Goal: Information Seeking & Learning: Learn about a topic

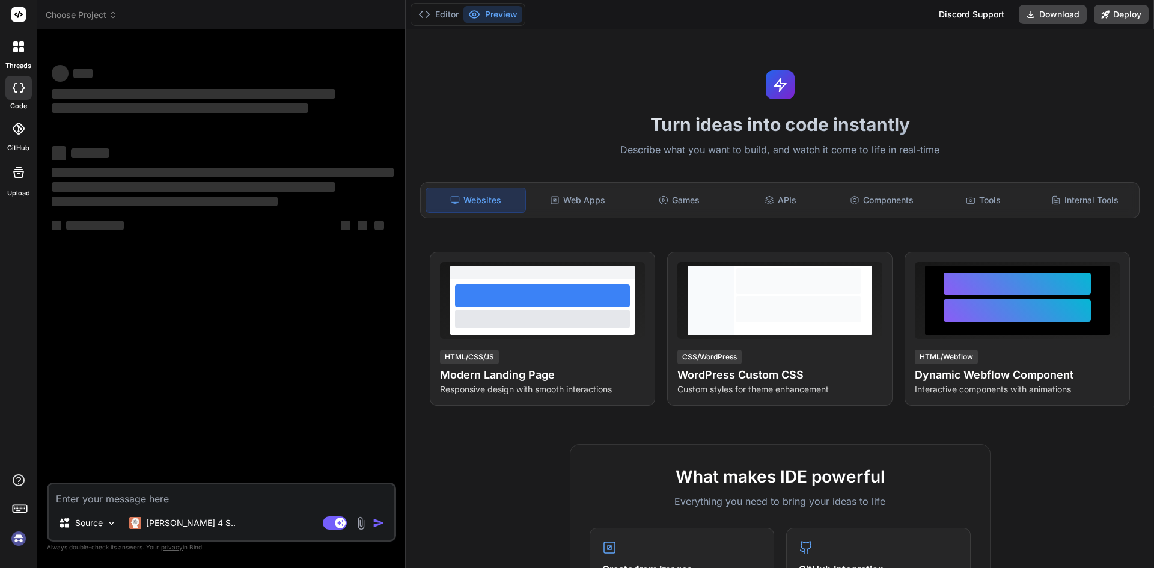
click at [138, 486] on textarea at bounding box center [222, 495] width 346 height 22
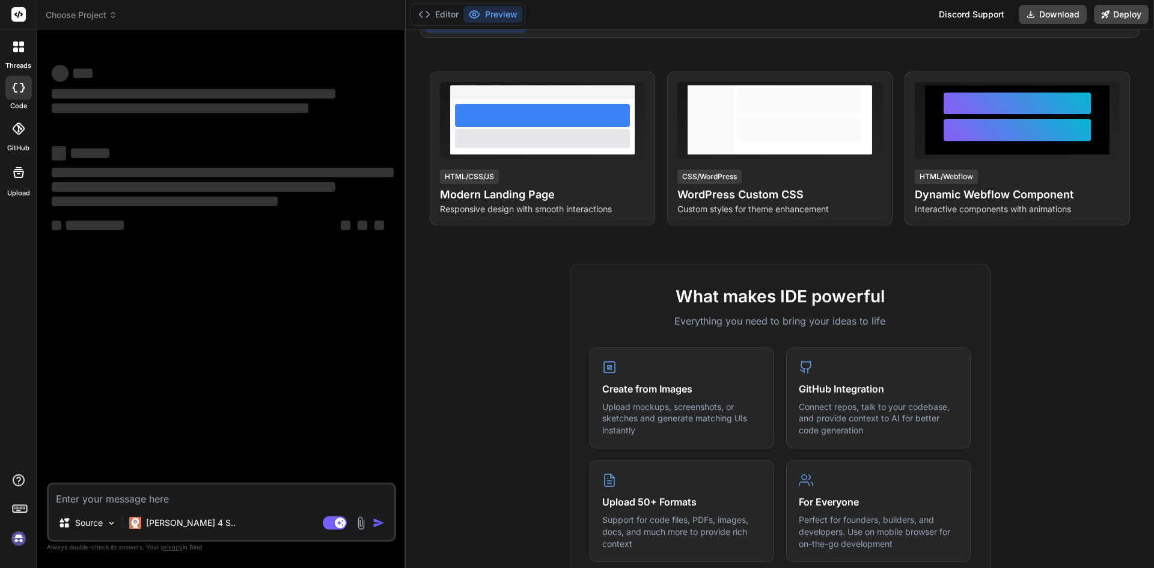
type textarea "{ "code": "success", "message": "Get call forward configuration successful", "r…"
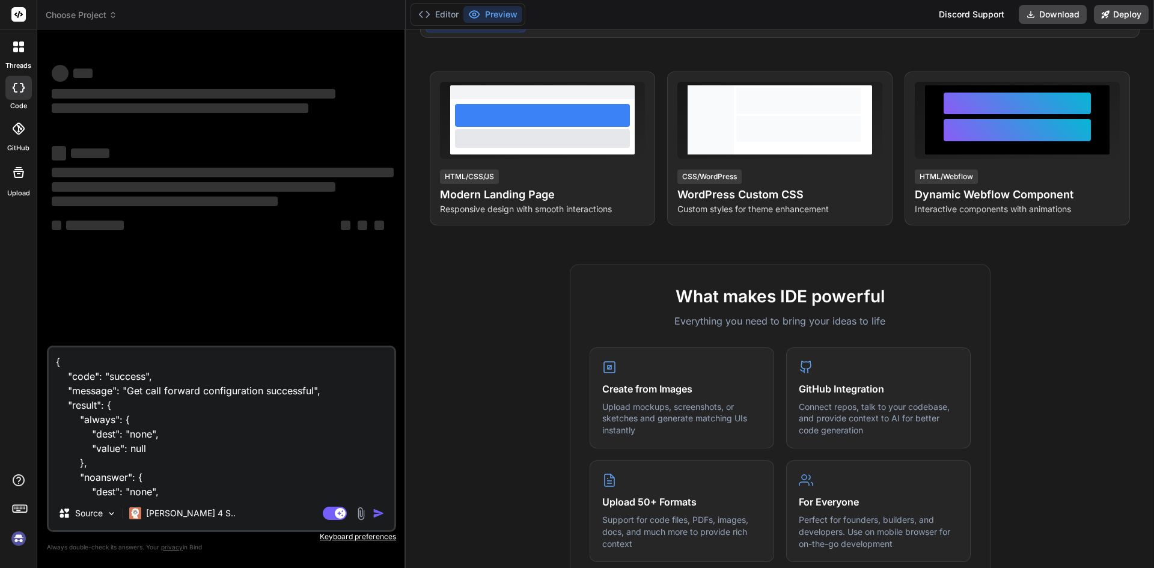
scroll to position [232, 0]
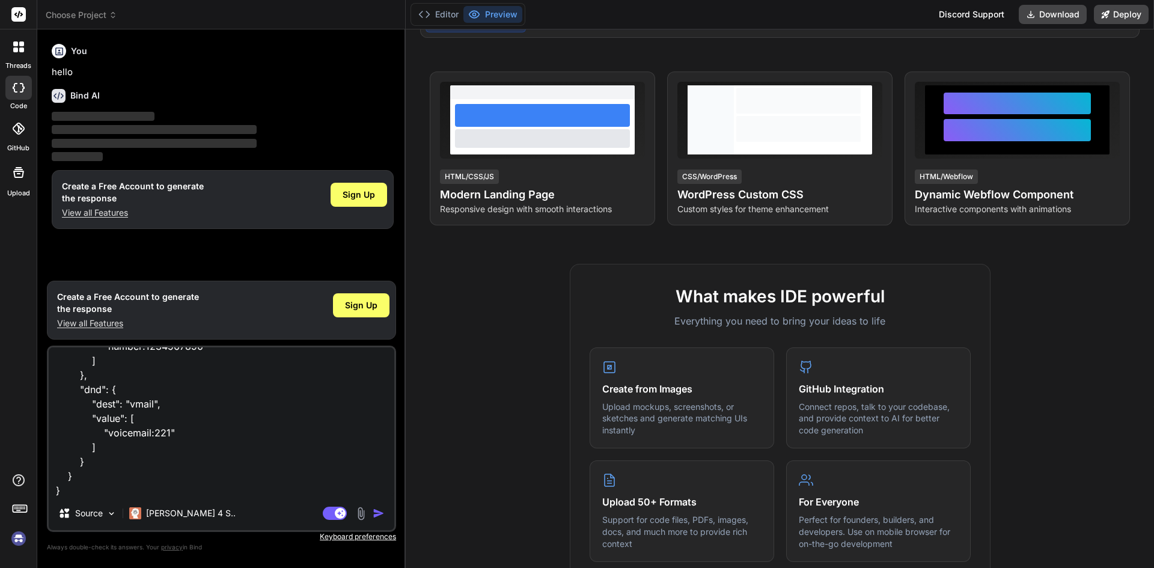
type textarea "x"
type textarea "{ "code": "success", "message": "Get call forward configuration successful", "r…"
click at [98, 319] on p "View all Features" at bounding box center [128, 323] width 142 height 12
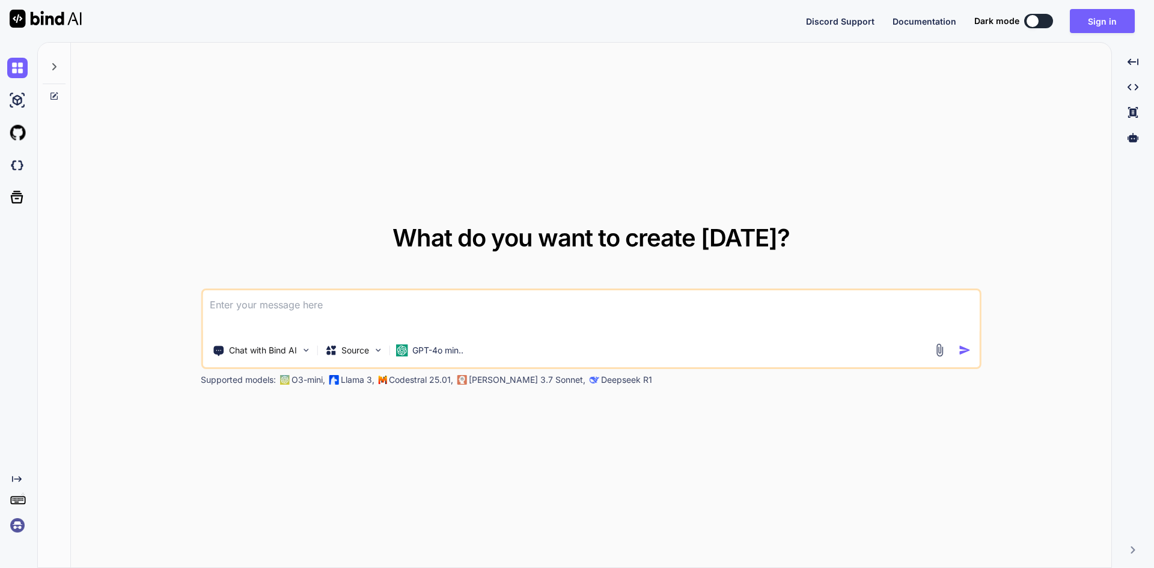
click at [281, 319] on textarea at bounding box center [591, 312] width 777 height 44
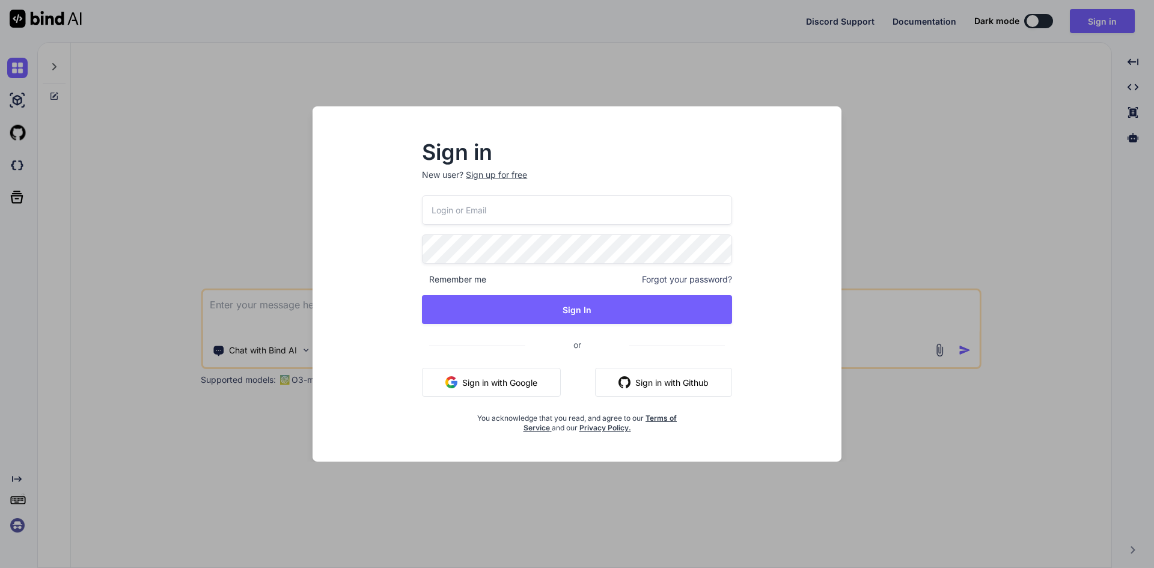
click at [513, 209] on input "email" at bounding box center [577, 209] width 310 height 29
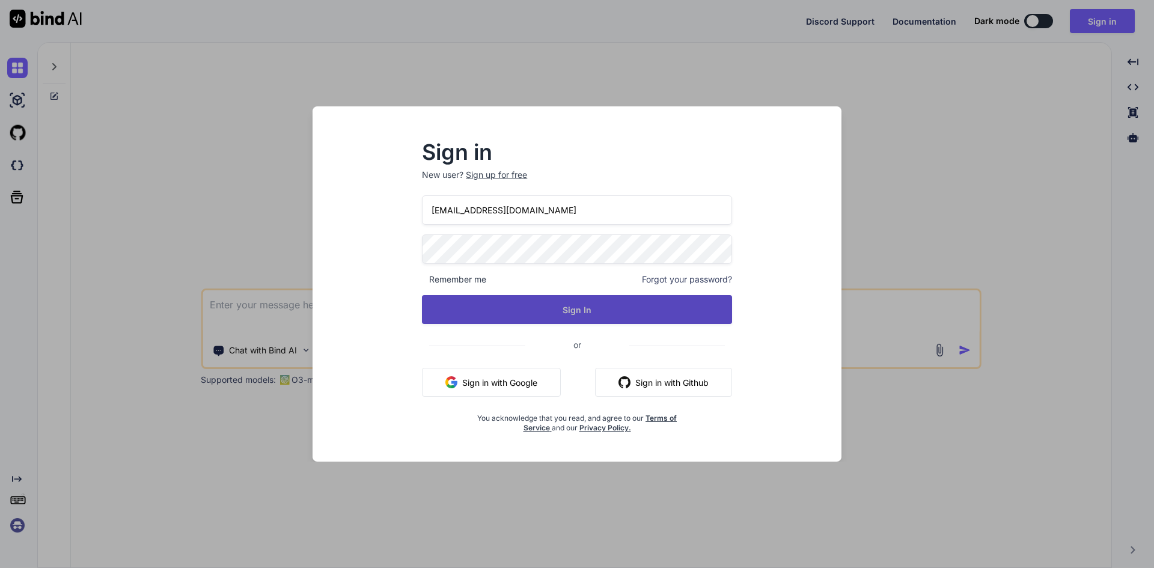
click at [557, 298] on button "Sign In" at bounding box center [577, 309] width 310 height 29
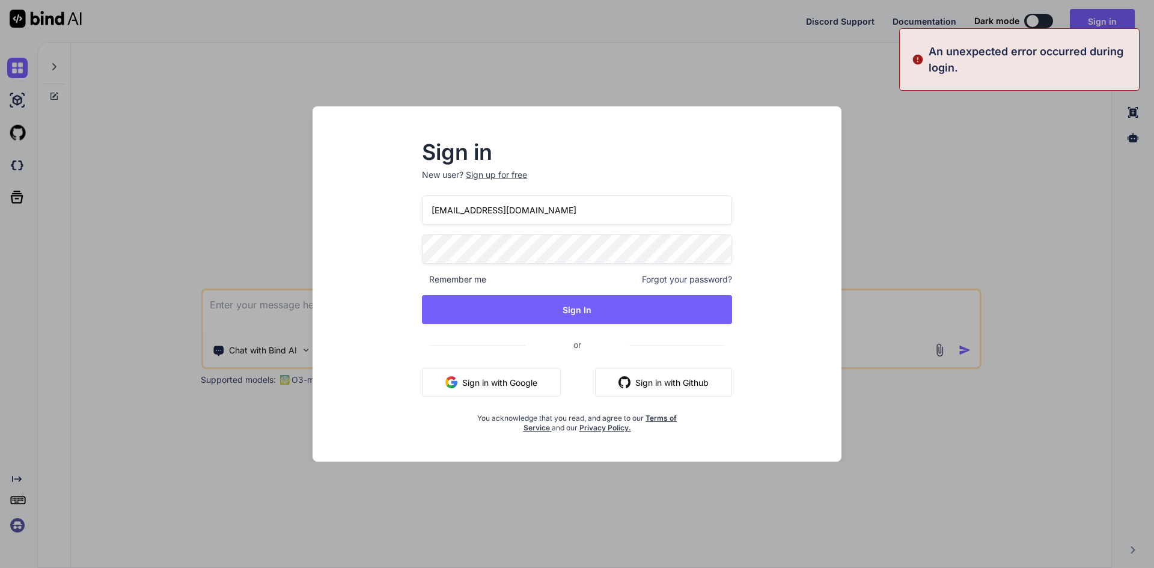
click at [447, 213] on input "[EMAIL_ADDRESS][DOMAIN_NAME]" at bounding box center [577, 209] width 310 height 29
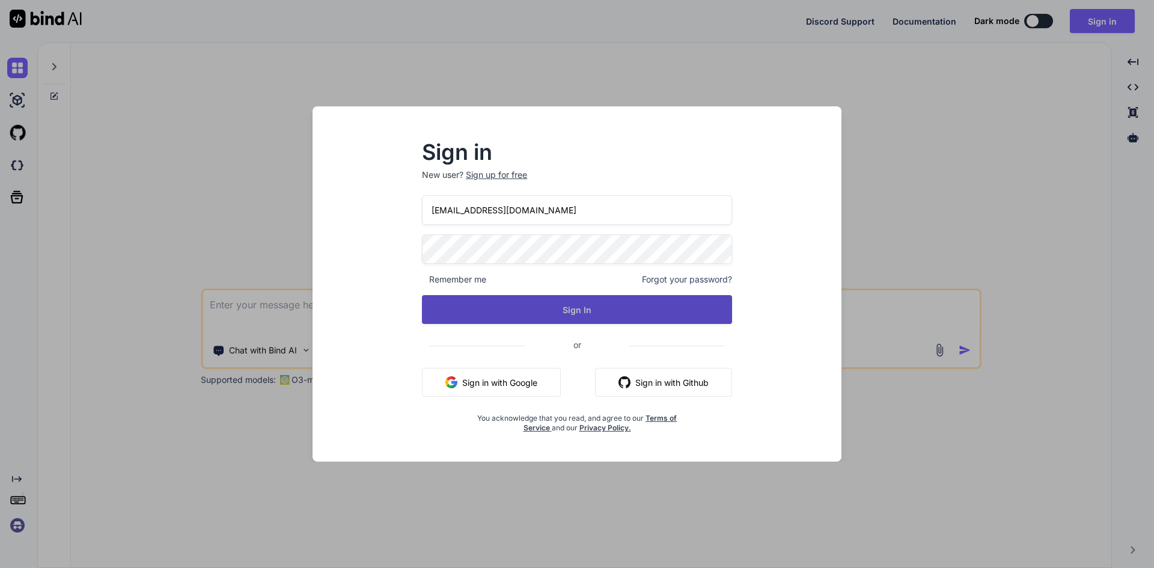
type input "[EMAIL_ADDRESS][DOMAIN_NAME]"
click at [489, 298] on button "Sign In" at bounding box center [577, 309] width 310 height 29
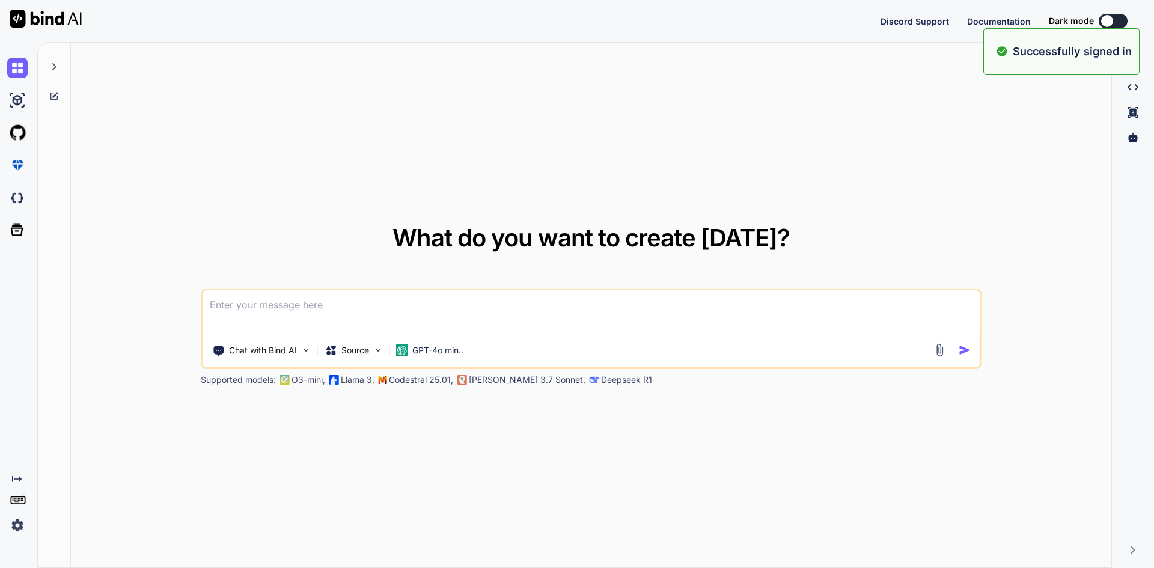
click at [311, 305] on textarea at bounding box center [591, 312] width 777 height 44
type textarea "x"
paste textarea
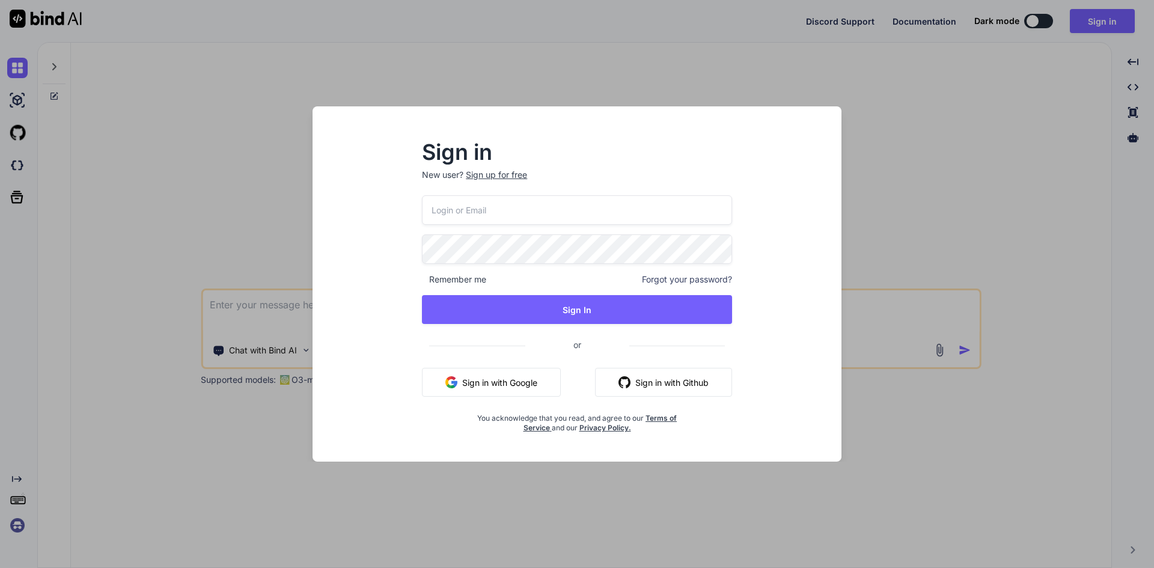
click at [483, 221] on input "email" at bounding box center [577, 209] width 310 height 29
type input "[EMAIL_ADDRESS][DOMAIN_NAME]"
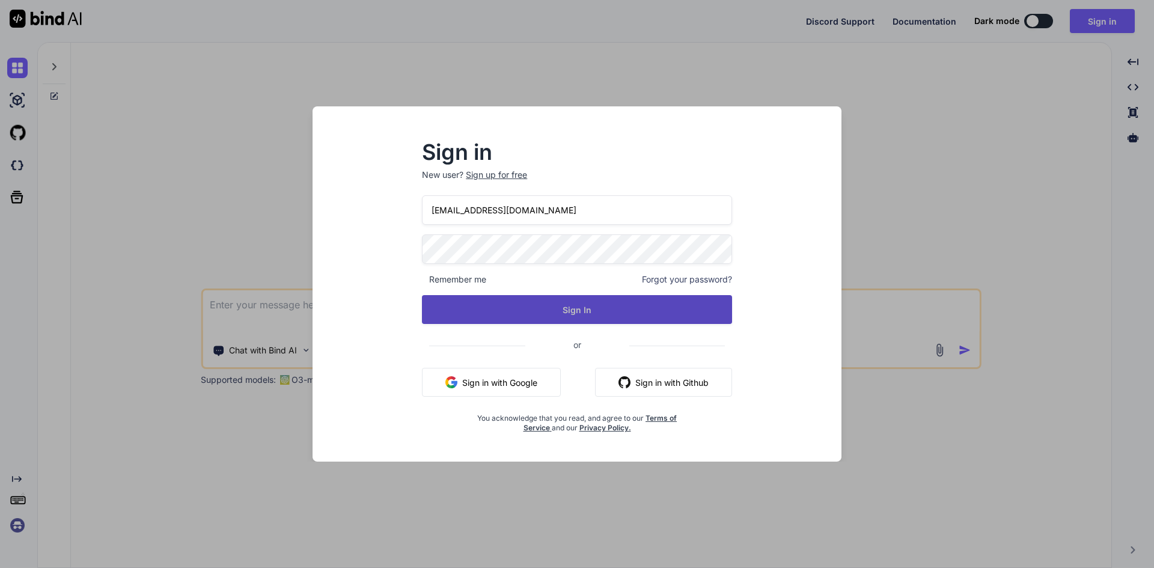
click at [581, 305] on button "Sign In" at bounding box center [577, 309] width 310 height 29
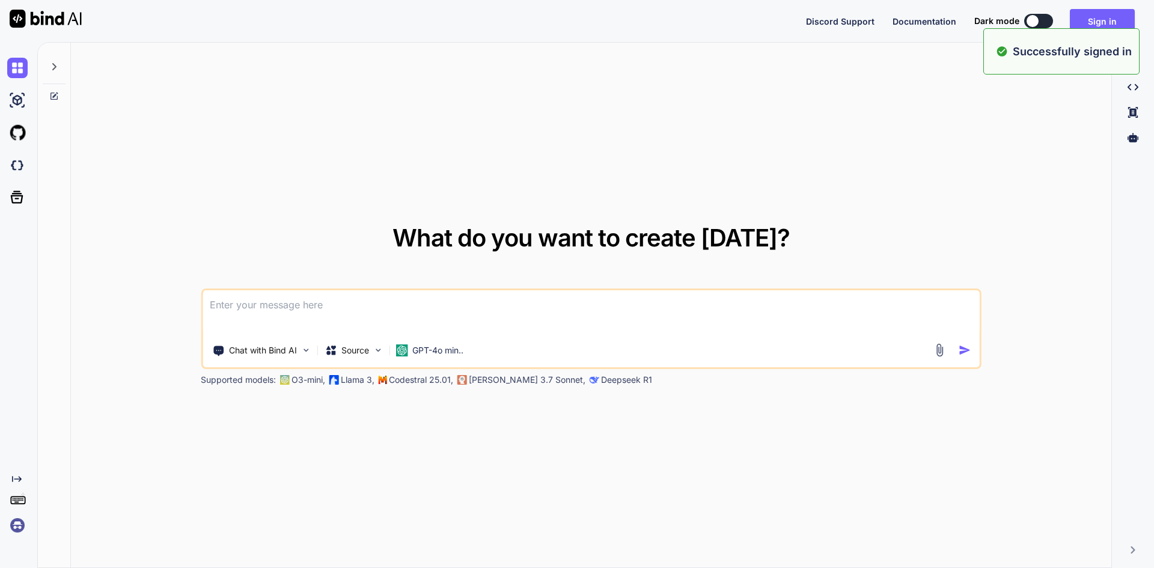
click at [360, 306] on textarea at bounding box center [591, 312] width 777 height 44
type textarea "x"
paste textarea "{ "code": "success", "message": "Get call forward configuration successful", "r…"
type textarea "{ "code": "success", "message": "Get call forward configuration successful", "r…"
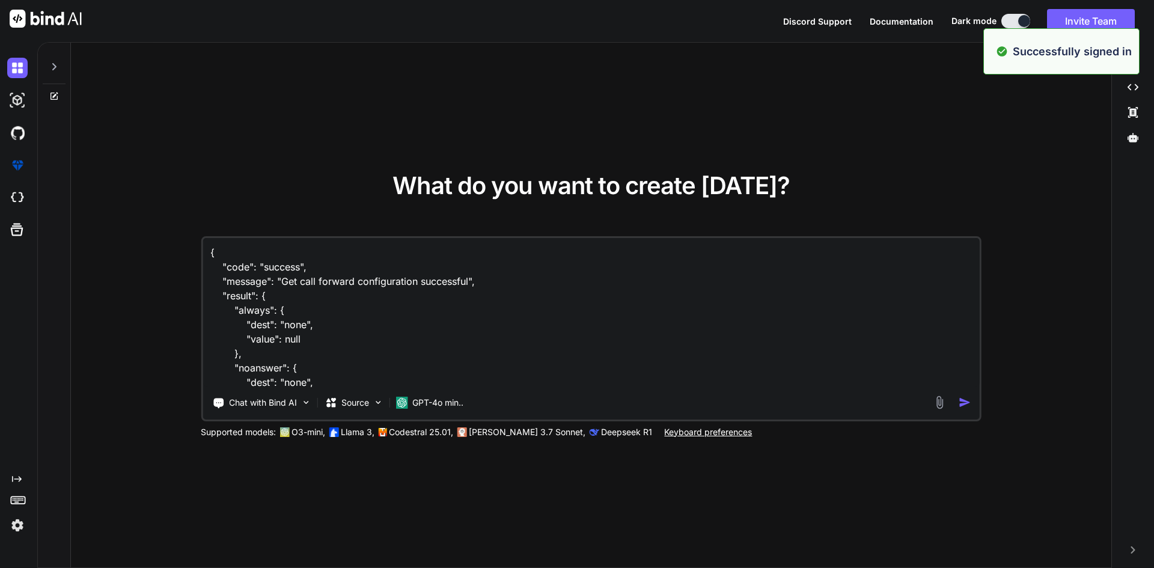
scroll to position [233, 0]
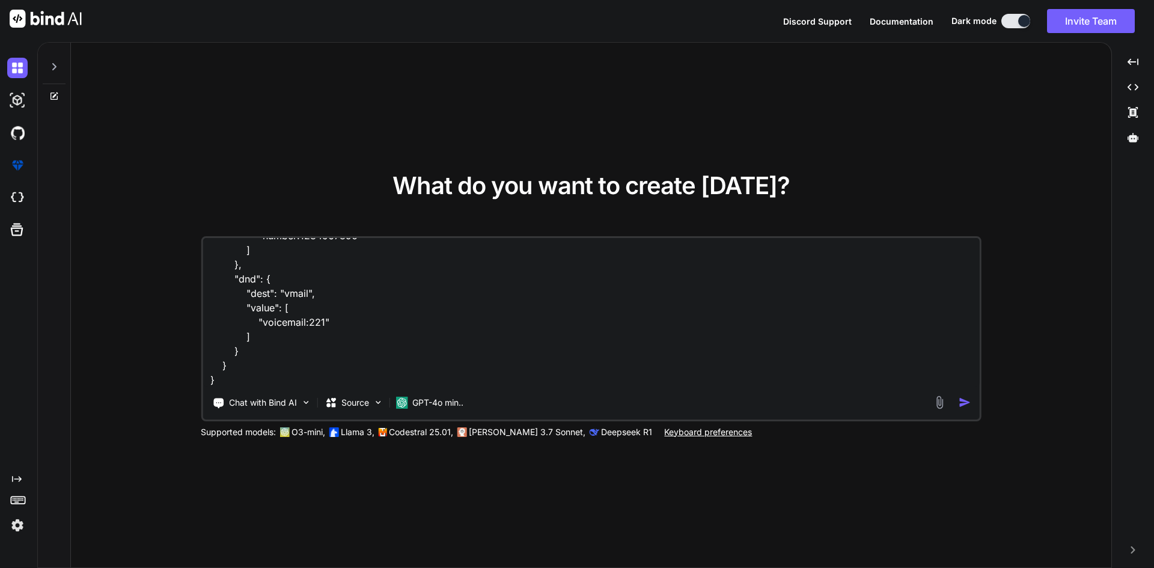
click at [248, 379] on textarea "{ "code": "success", "message": "Get call forward configuration successful", "r…" at bounding box center [591, 312] width 777 height 149
type textarea "x"
type textarea "{ "code": "success", "message": "Get call forward configuration successful", "r…"
type textarea "x"
type textarea "{ "code": "success", "message": "Get call forward configuration successful", "r…"
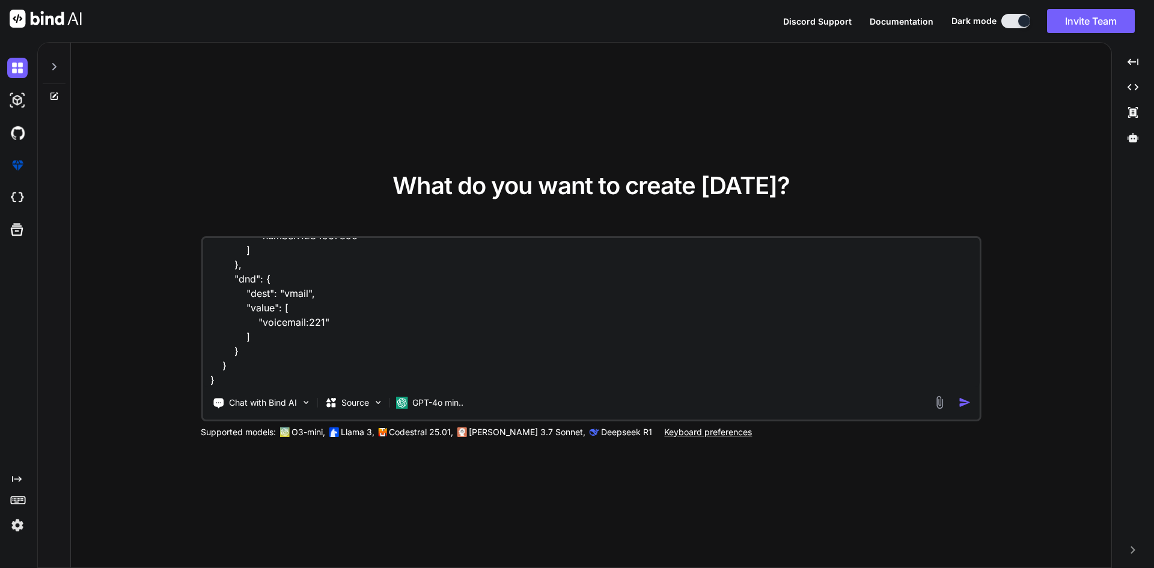
type textarea "x"
type textarea "{ "code": "success", "message": "Get call forward configuration successful", "r…"
click at [252, 379] on textarea "{ "code": "success", "message": "Get call forward configuration successful", "r…" at bounding box center [591, 312] width 777 height 149
type textarea "x"
type textarea "{ "code": "success", "message": "Get call forward configuration successful", "r…"
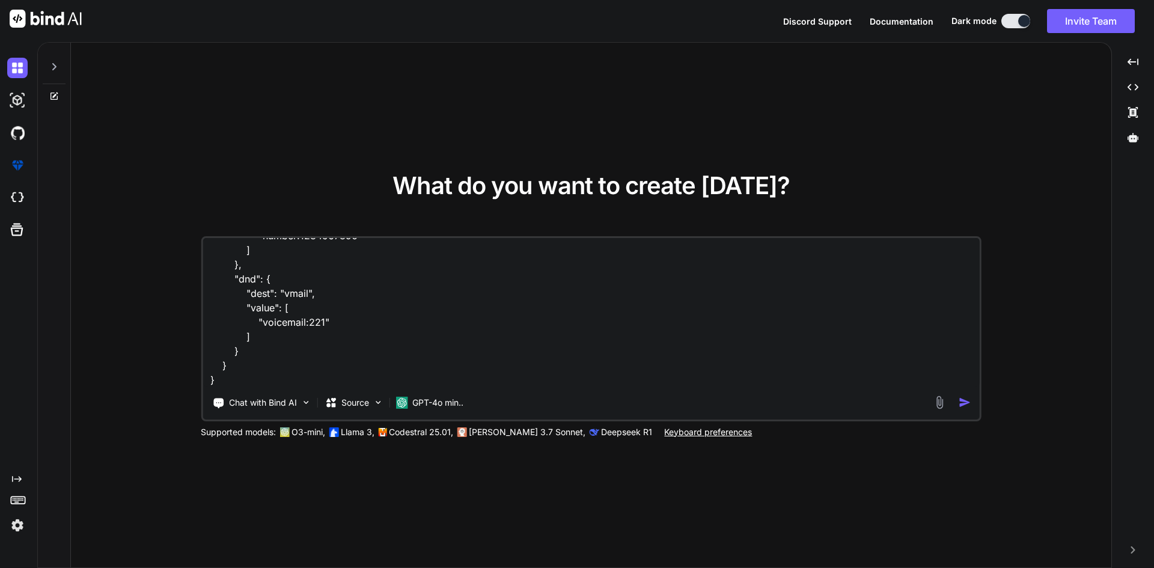
type textarea "x"
type textarea "{ "code": "success", "message": "Get call forward configuration successful", "r…"
type textarea "x"
click at [250, 374] on textarea "{ "code": "success", "message": "Get call forward configuration successful", "r…" at bounding box center [591, 312] width 777 height 149
type textarea "{ "code": "success", "message": "Get call forward configuration successful", "r…"
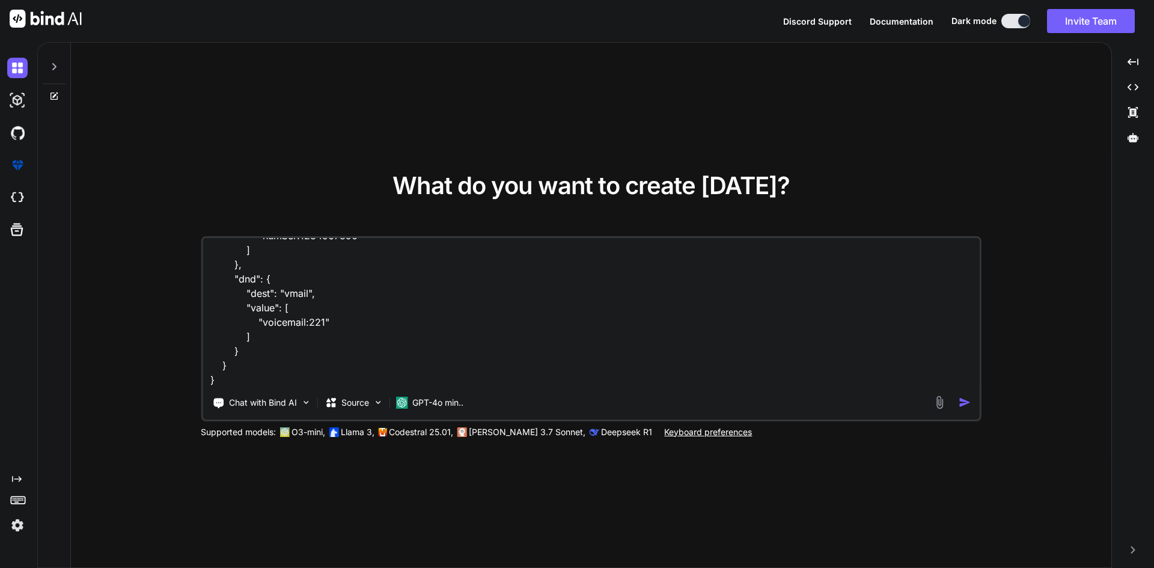
type textarea "x"
type textarea "{ "code": "success", "message": "Get call forward configuration successful", "r…"
type textarea "x"
type textarea "{ "code": "success", "message": "Get call forward configuration successful", "r…"
type textarea "x"
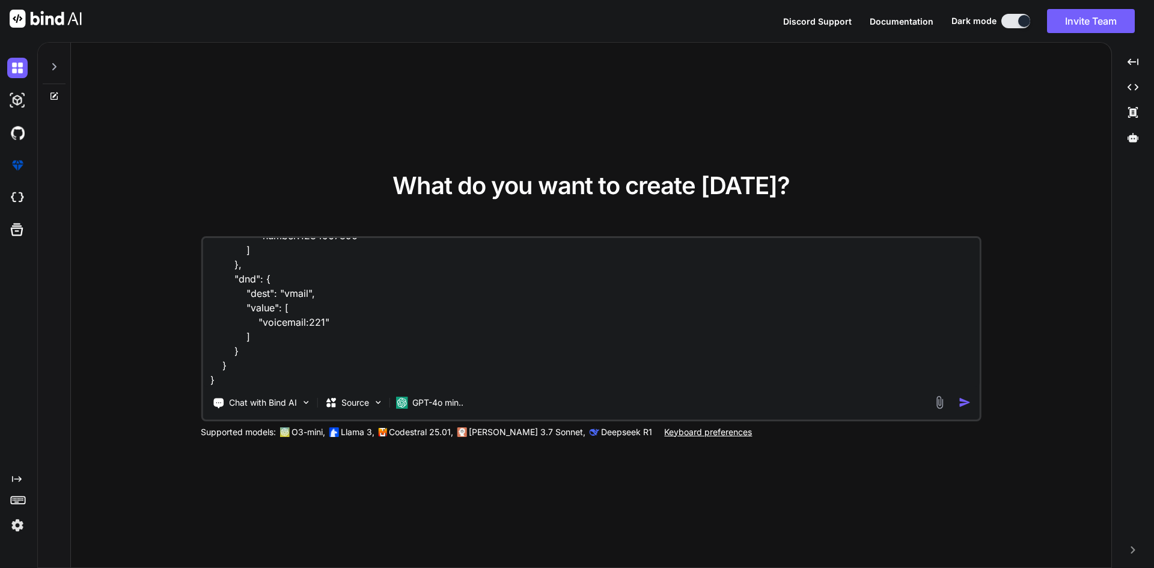
type textarea "{ "code": "success", "message": "Get call forward configuration successful", "r…"
type textarea "x"
type textarea "{ "code": "success", "message": "Get call forward configuration successful", "r…"
type textarea "x"
type textarea "{ "code": "success", "message": "Get call forward configuration successful", "r…"
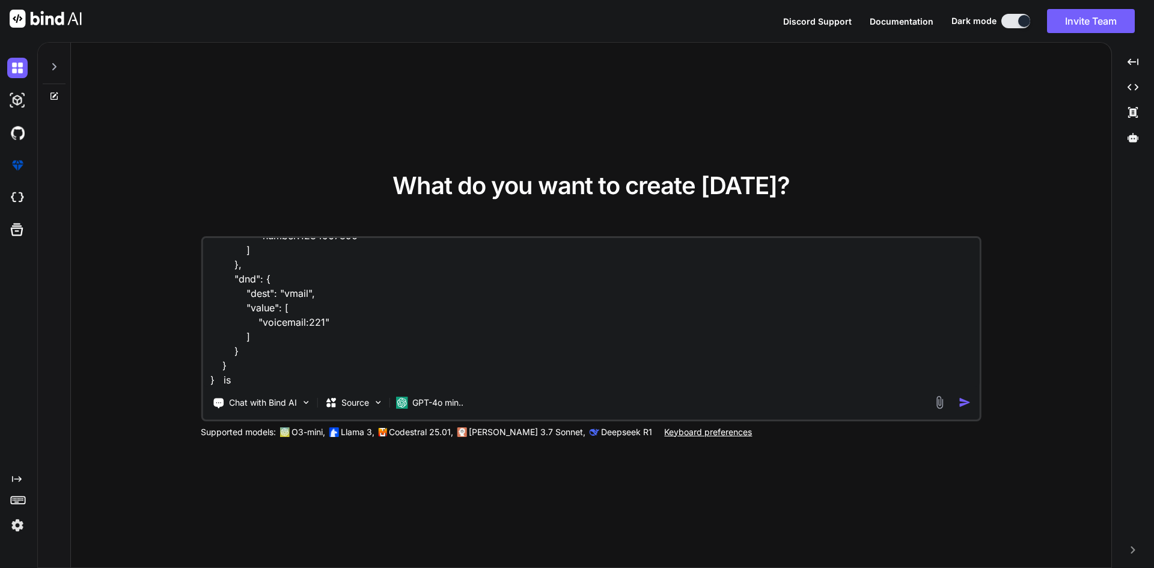
type textarea "x"
type textarea "{ "code": "success", "message": "Get call forward configuration successful", "r…"
type textarea "x"
type textarea "{ "code": "success", "message": "Get call forward configuration successful", "r…"
type textarea "x"
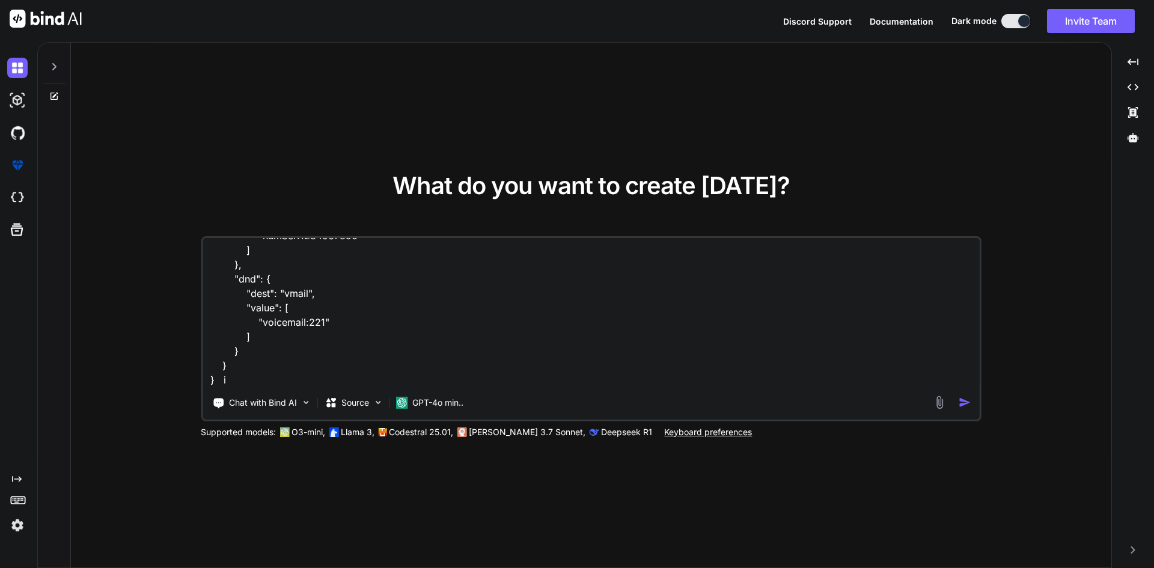
type textarea "{ "code": "success", "message": "Get call forward configuration successful", "r…"
type textarea "x"
type textarea "{ "code": "success", "message": "Get call forward configuration successful", "r…"
type textarea "x"
type textarea "{ "code": "success", "message": "Get call forward configuration successful", "r…"
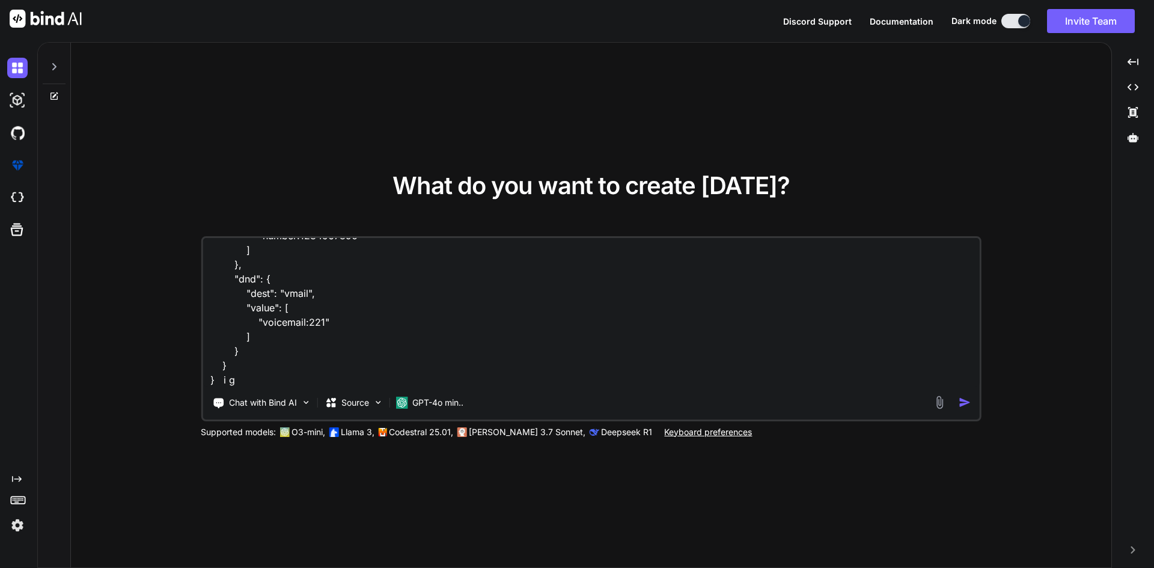
type textarea "x"
type textarea "{ "code": "success", "message": "Get call forward configuration successful", "r…"
type textarea "x"
type textarea "{ "code": "success", "message": "Get call forward configuration successful", "r…"
type textarea "x"
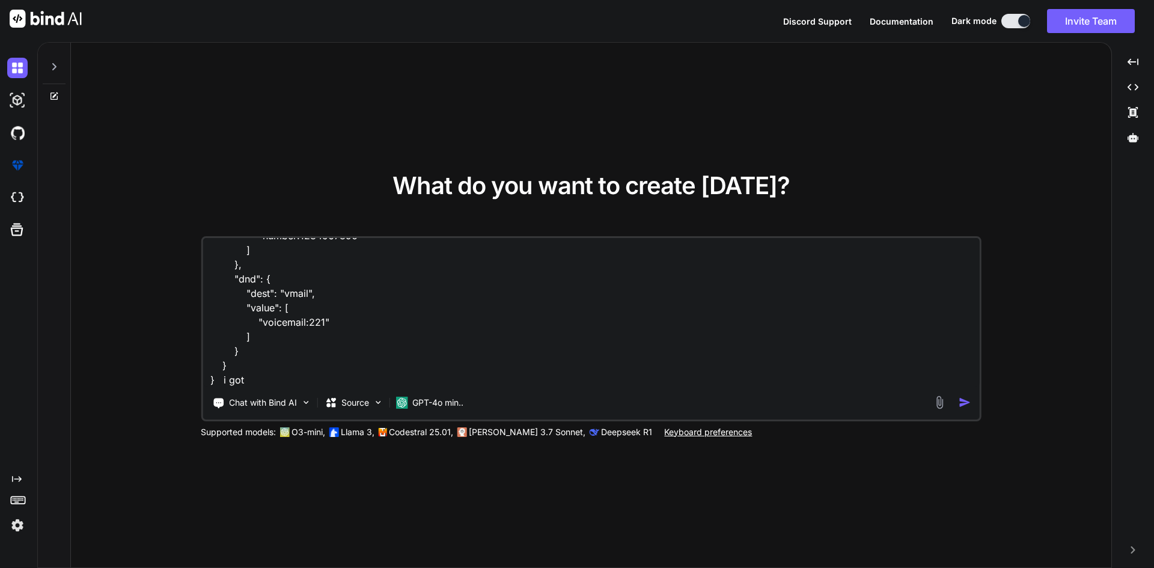
type textarea "{ "code": "success", "message": "Get call forward configuration successful", "r…"
type textarea "x"
type textarea "{ "code": "success", "message": "Get call forward configuration successful", "r…"
type textarea "x"
type textarea "{ "code": "success", "message": "Get call forward configuration successful", "r…"
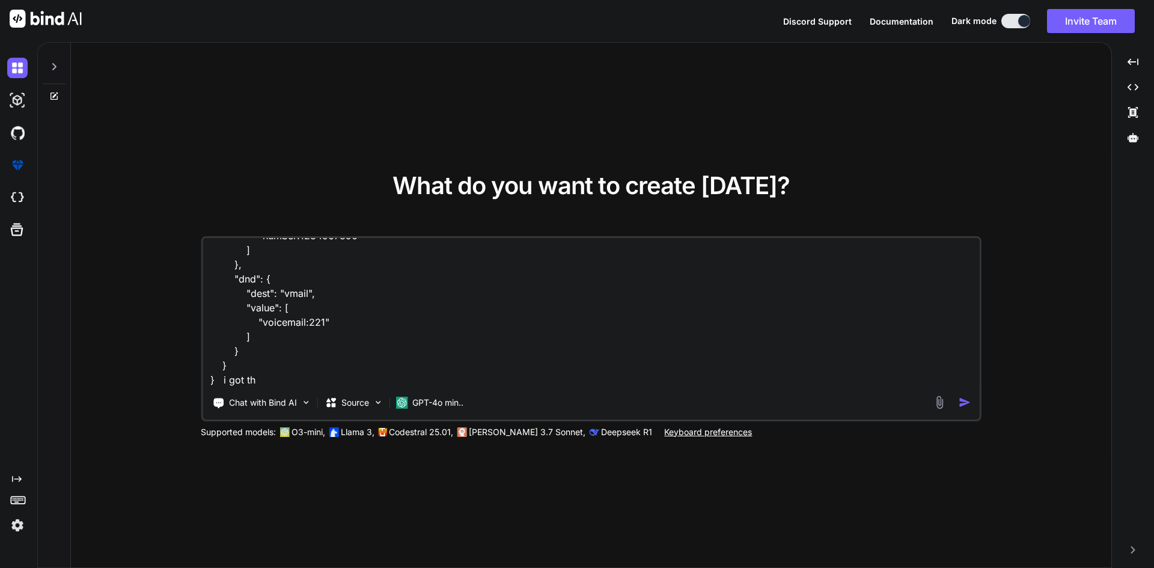
type textarea "x"
type textarea "{ "code": "success", "message": "Get call forward configuration successful", "r…"
type textarea "x"
type textarea "{ "code": "success", "message": "Get call forward configuration successful", "r…"
type textarea "x"
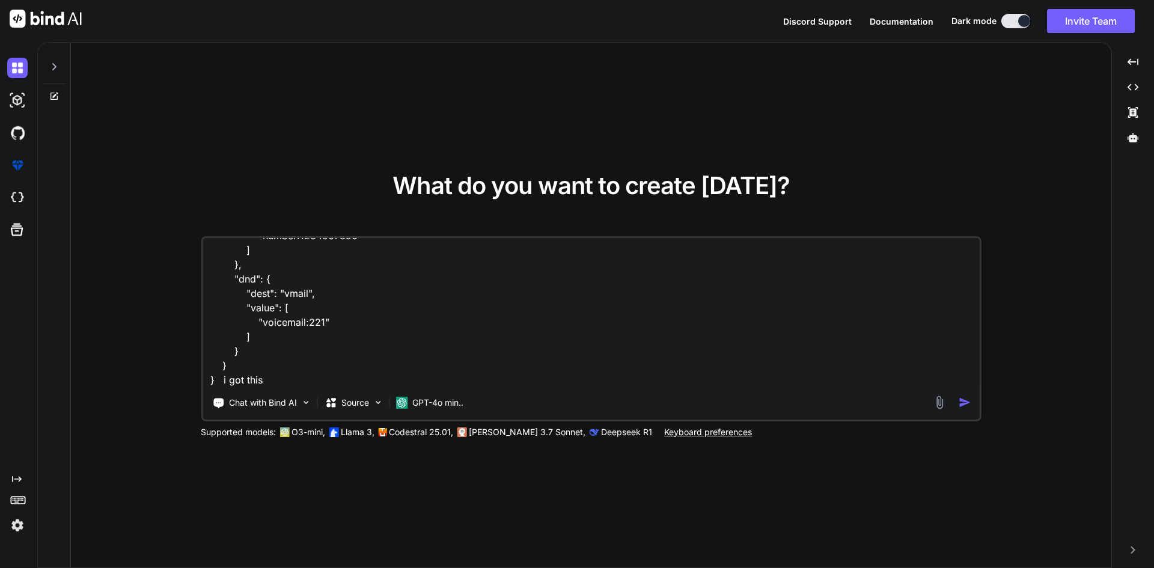
type textarea "{ "code": "success", "message": "Get call forward configuration successful", "r…"
type textarea "x"
type textarea "{ "code": "success", "message": "Get call forward configuration successful", "r…"
type textarea "x"
type textarea "{ "code": "success", "message": "Get call forward configuration successful", "r…"
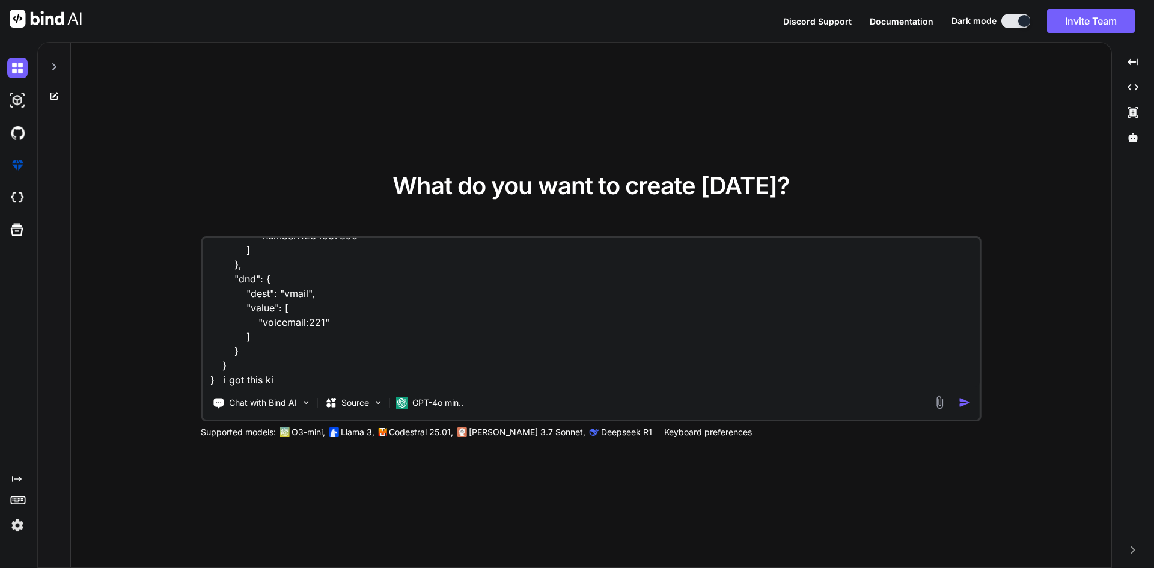
type textarea "x"
type textarea "{ "code": "success", "message": "Get call forward configuration successful", "r…"
type textarea "x"
type textarea "{ "code": "success", "message": "Get call forward configuration successful", "r…"
type textarea "x"
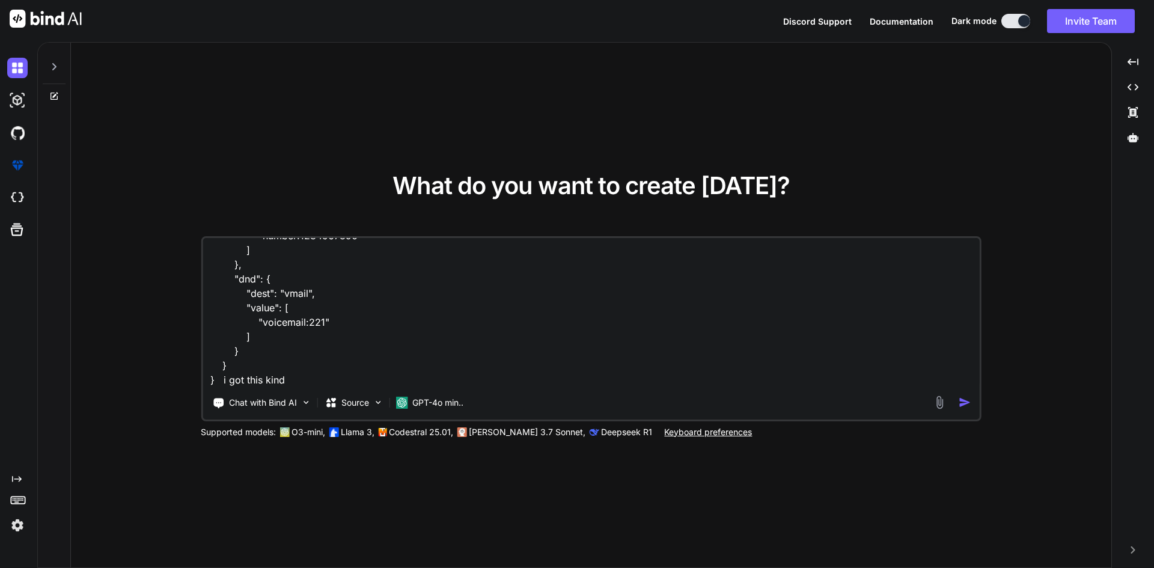
type textarea "{ "code": "success", "message": "Get call forward configuration successful", "r…"
type textarea "x"
type textarea "{ "code": "success", "message": "Get call forward configuration successful", "r…"
type textarea "x"
type textarea "{ "code": "success", "message": "Get call forward configuration successful", "r…"
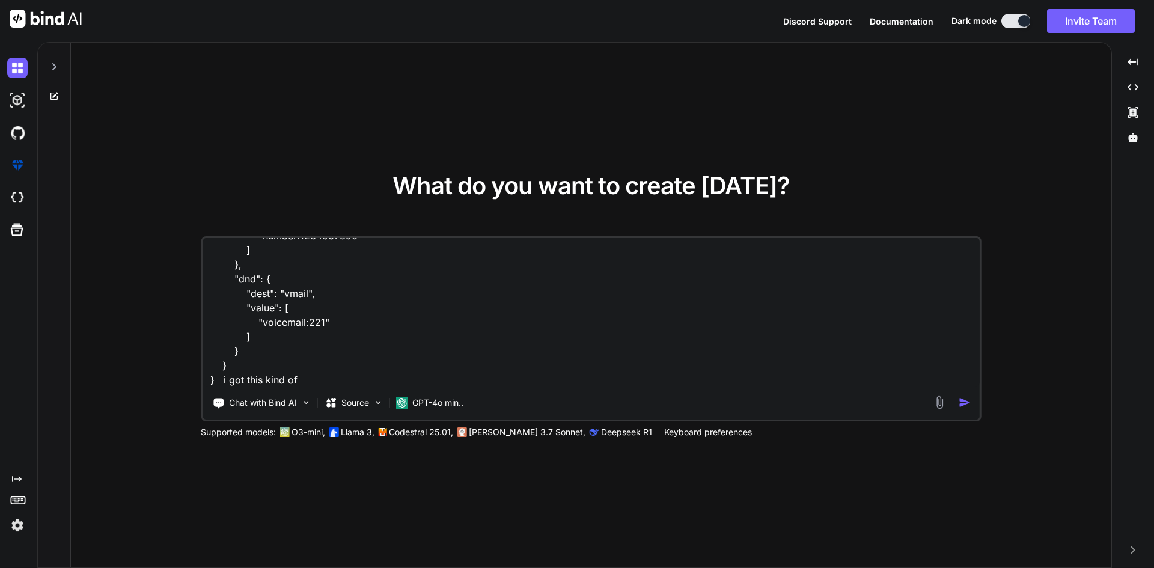
type textarea "x"
type textarea "{ "code": "success", "message": "Get call forward configuration successful", "r…"
type textarea "x"
type textarea "{ "code": "success", "message": "Get call forward configuration successful", "r…"
type textarea "x"
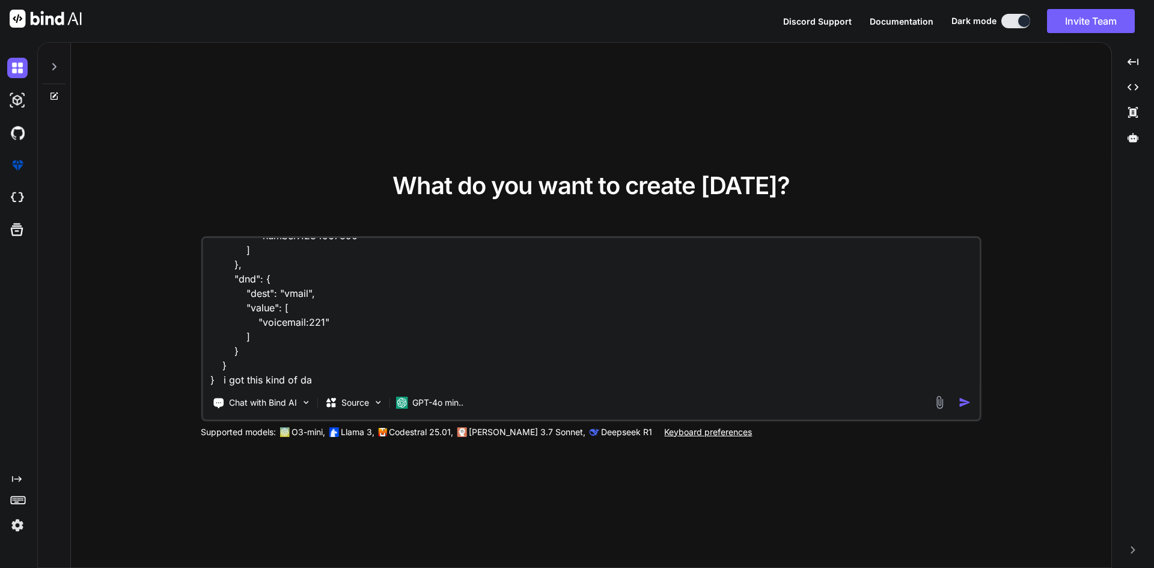
type textarea "{ "code": "success", "message": "Get call forward configuration successful", "r…"
type textarea "x"
type textarea "{ "code": "success", "message": "Get call forward configuration successful", "r…"
type textarea "x"
type textarea "{ "code": "success", "message": "Get call forward configuration successful", "r…"
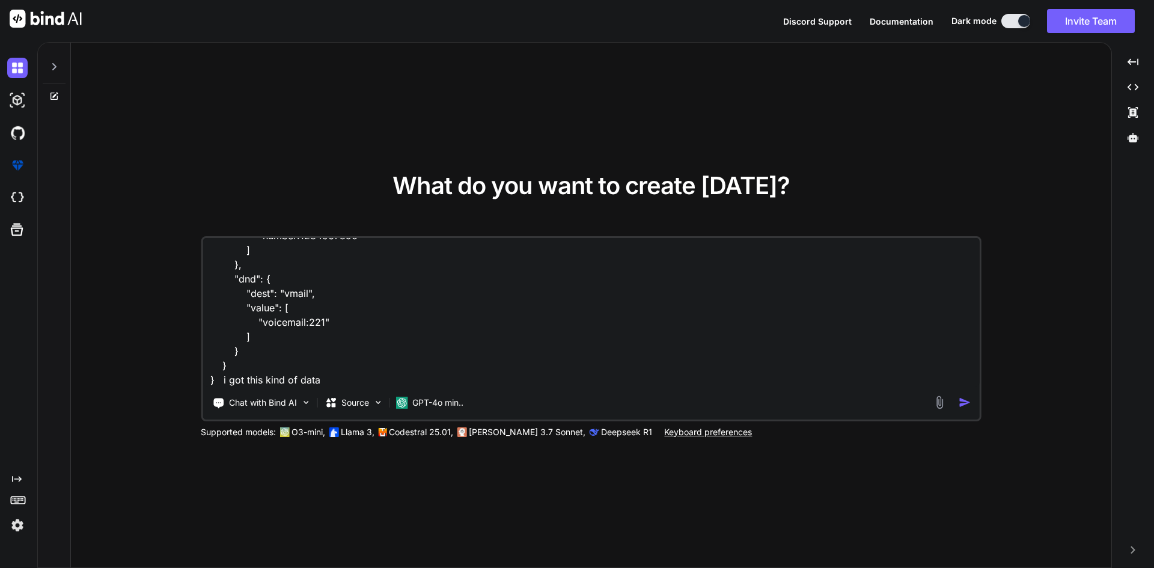
type textarea "x"
type textarea "{ "code": "success", "message": "Get call forward configuration successful", "r…"
type textarea "x"
type textarea "{ "code": "success", "message": "Get call forward configuration successful", "r…"
type textarea "x"
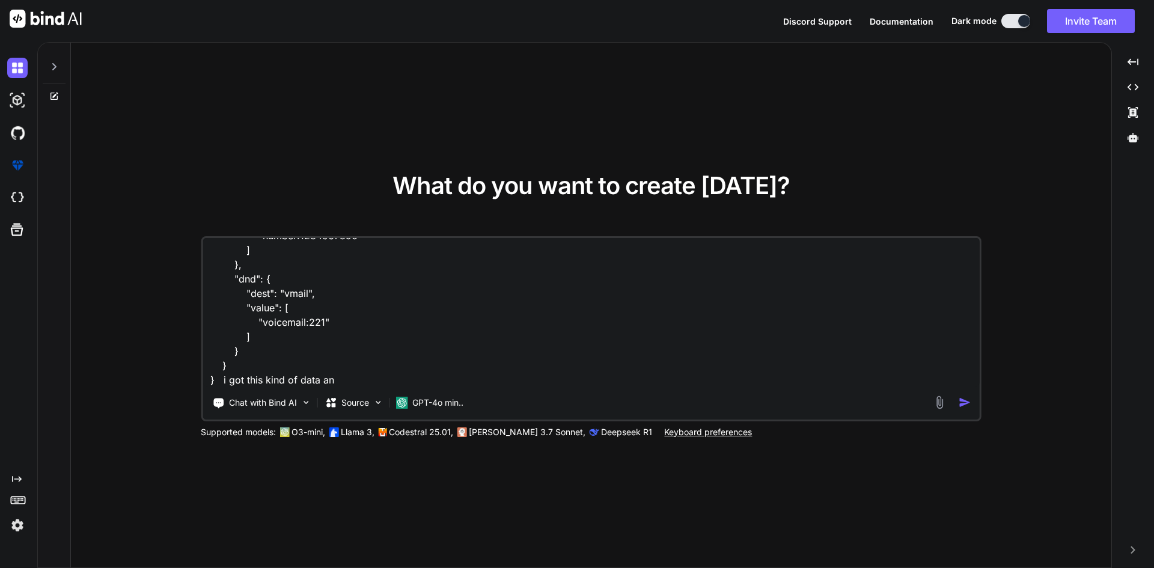
type textarea "{ "code": "success", "message": "Get call forward configuration successful", "r…"
type textarea "x"
type textarea "{ "code": "success", "message": "Get call forward configuration successful", "r…"
type textarea "x"
type textarea "{ "code": "success", "message": "Get call forward configuration successful", "r…"
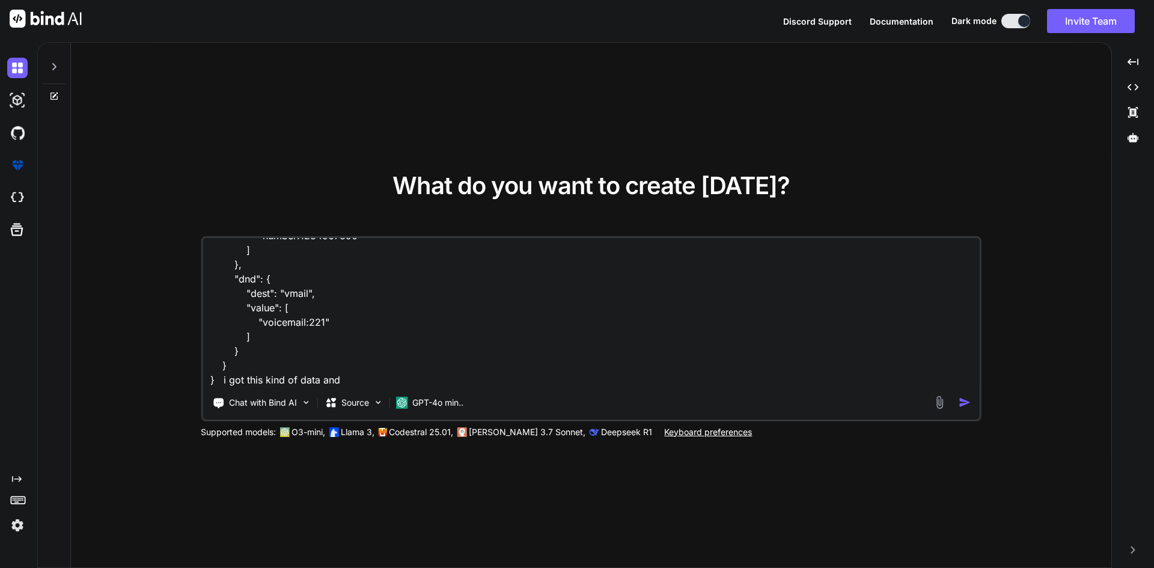
type textarea "x"
type textarea "{ "code": "success", "message": "Get call forward configuration successful", "r…"
type textarea "x"
type textarea "{ "code": "success", "message": "Get call forward configuration successful", "r…"
type textarea "x"
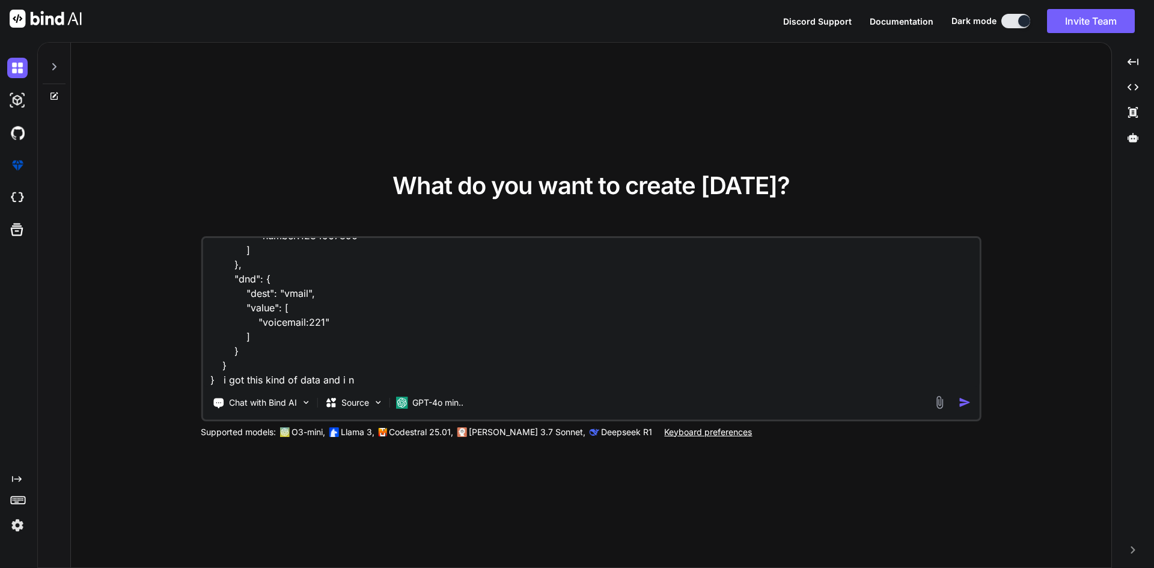
type textarea "{ "code": "success", "message": "Get call forward configuration successful", "r…"
type textarea "x"
type textarea "{ "code": "success", "message": "Get call forward configuration successful", "r…"
type textarea "x"
type textarea "{ "code": "success", "message": "Get call forward configuration successful", "r…"
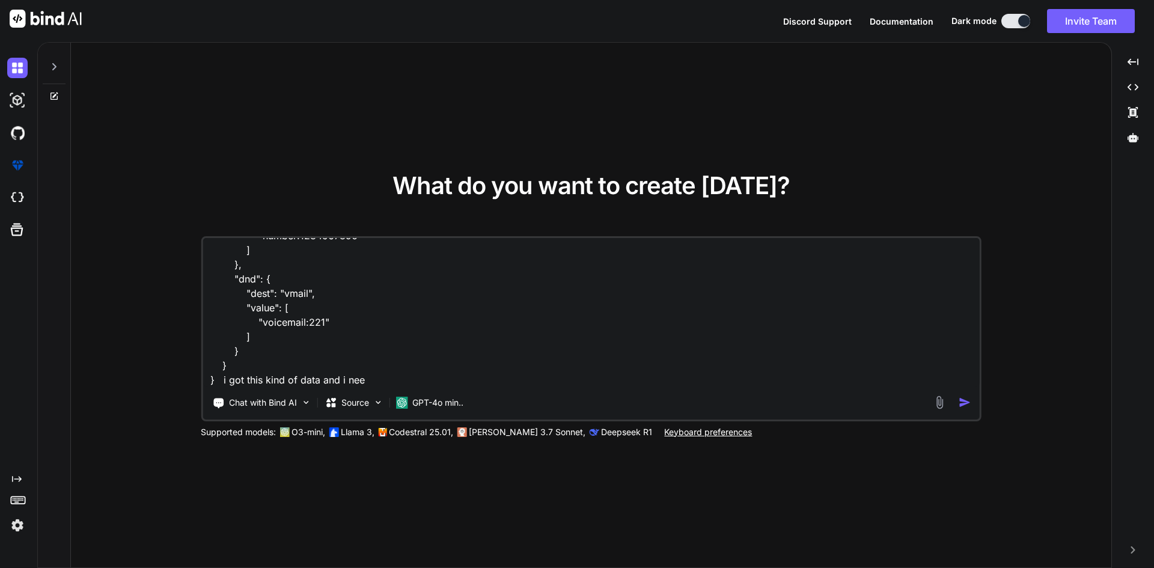
type textarea "x"
type textarea "{ "code": "success", "message": "Get call forward configuration successful", "r…"
type textarea "x"
type textarea "{ "code": "success", "message": "Get call forward configuration successful", "r…"
type textarea "x"
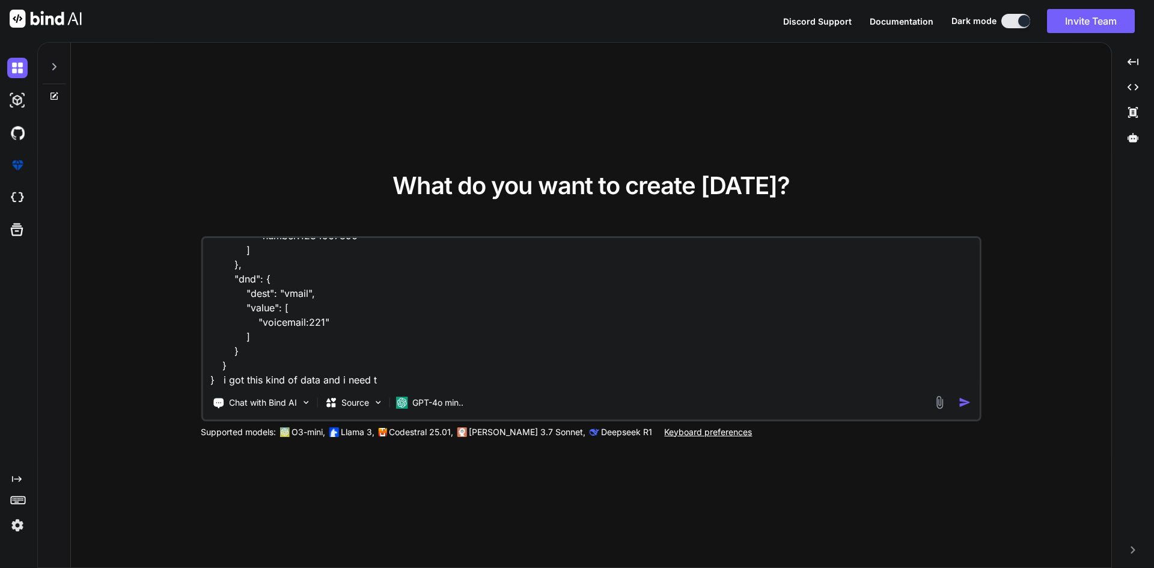
type textarea "{ "code": "success", "message": "Get call forward configuration successful", "r…"
type textarea "x"
type textarea "{ "code": "success", "message": "Get call forward configuration successful", "r…"
type textarea "x"
type textarea "{ "code": "success", "message": "Get call forward configuration successful", "r…"
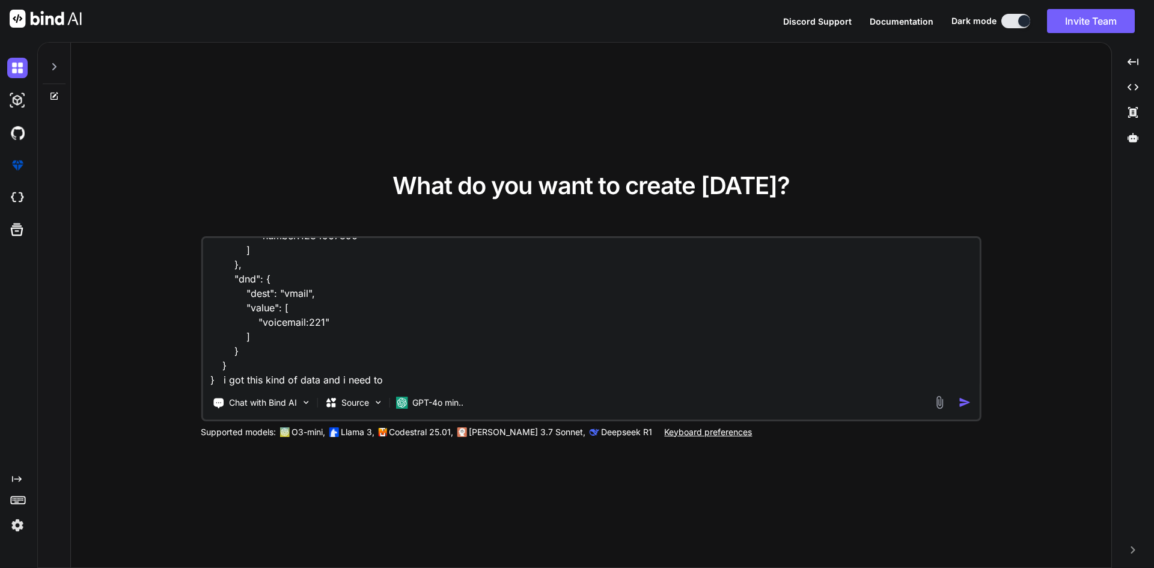
type textarea "x"
type textarea "{ "code": "success", "message": "Get call forward configuration successful", "r…"
type textarea "x"
type textarea "{ "code": "success", "message": "Get call forward configuration successful", "r…"
type textarea "x"
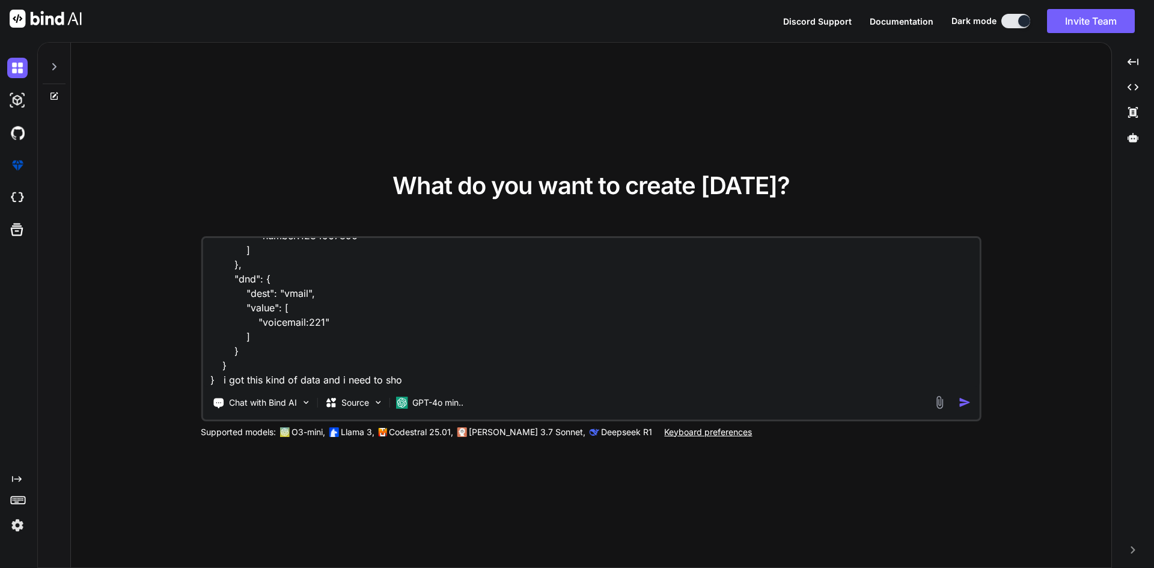
type textarea "{ "code": "success", "message": "Get call forward configuration successful", "r…"
type textarea "x"
type textarea "{ "code": "success", "message": "Get call forward configuration successful", "r…"
type textarea "x"
type textarea "{ "code": "success", "message": "Get call forward configuration successful", "r…"
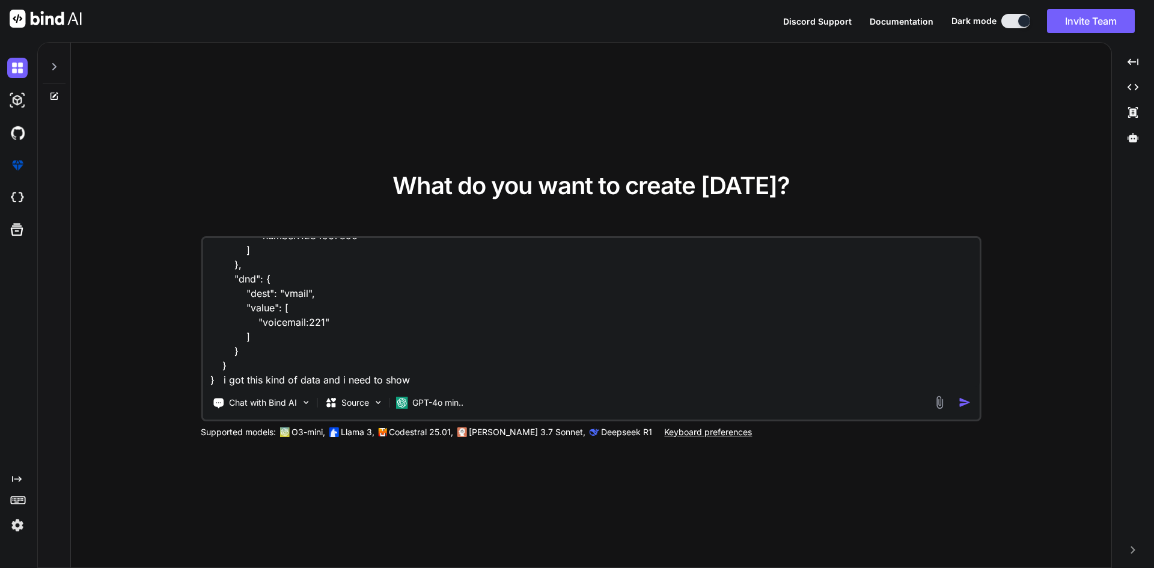
type textarea "x"
type textarea "{ "code": "success", "message": "Get call forward configuration successful", "r…"
type textarea "x"
type textarea "{ "code": "success", "message": "Get call forward configuration successful", "r…"
type textarea "x"
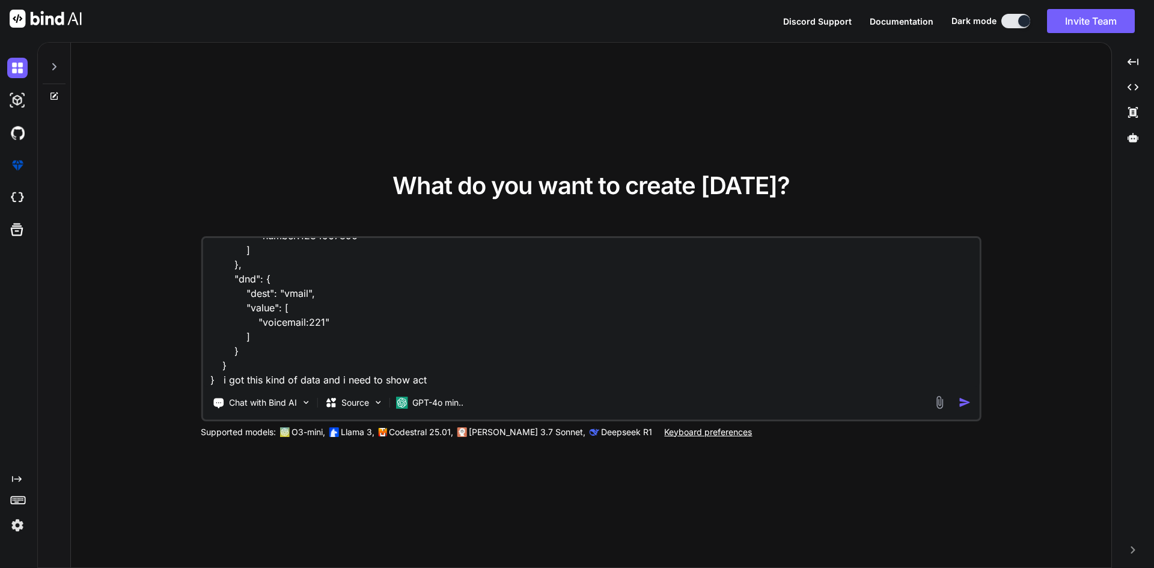
type textarea "{ "code": "success", "message": "Get call forward configuration successful", "r…"
type textarea "x"
type textarea "{ "code": "success", "message": "Get call forward configuration successful", "r…"
type textarea "x"
type textarea "{ "code": "success", "message": "Get call forward configuration successful", "r…"
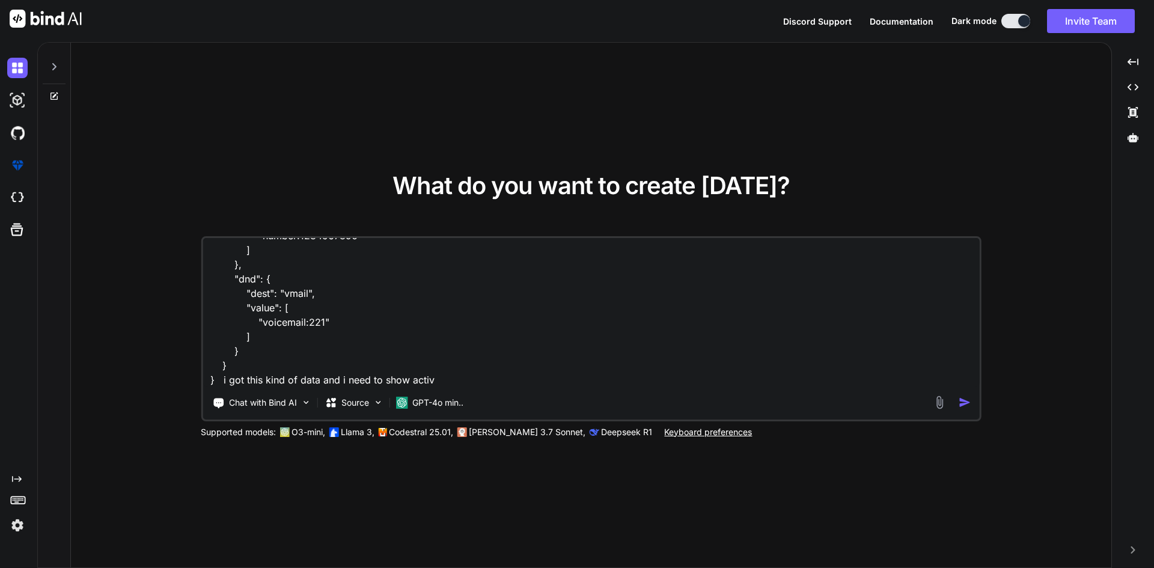
type textarea "x"
type textarea "{ "code": "success", "message": "Get call forward configuration successful", "r…"
type textarea "x"
type textarea "{ "code": "success", "message": "Get call forward configuration successful", "r…"
type textarea "x"
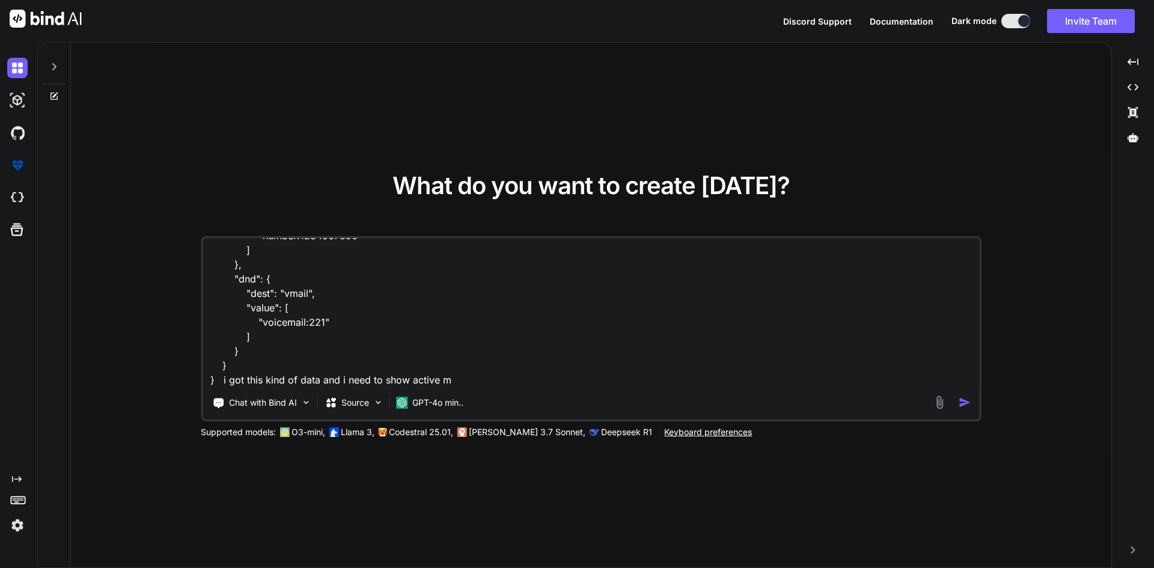
type textarea "{ "code": "success", "message": "Get call forward configuration successful", "r…"
type textarea "x"
type textarea "{ "code": "success", "message": "Get call forward configuration successful", "r…"
type textarea "x"
type textarea "{ "code": "success", "message": "Get call forward configuration successful", "r…"
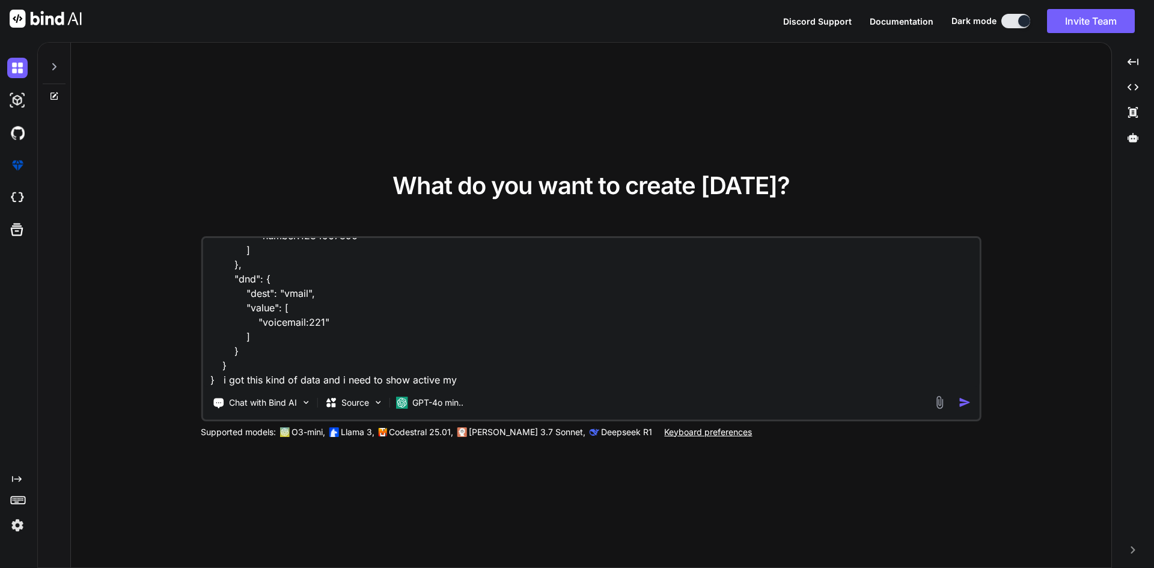
type textarea "x"
type textarea "{ "code": "success", "message": "Get call forward configuration successful", "r…"
type textarea "x"
type textarea "{ "code": "success", "message": "Get call forward configuration successful", "r…"
type textarea "x"
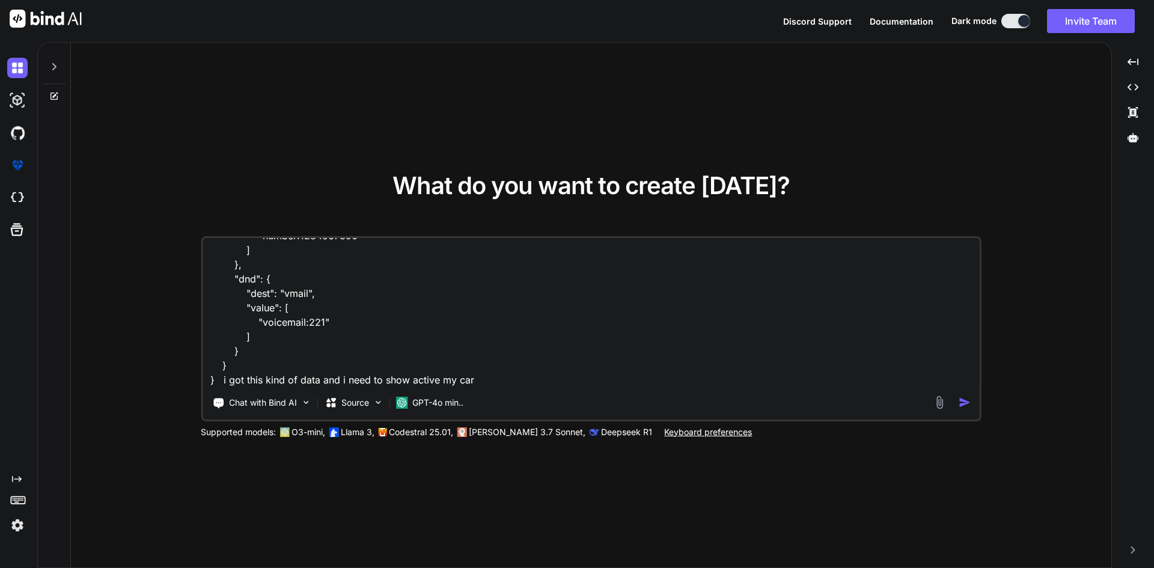
type textarea "{ "code": "success", "message": "Get call forward configuration successful", "r…"
type textarea "x"
type textarea "{ "code": "success", "message": "Get call forward configuration successful", "r…"
type textarea "x"
type textarea "{ "code": "success", "message": "Get call forward configuration successful", "r…"
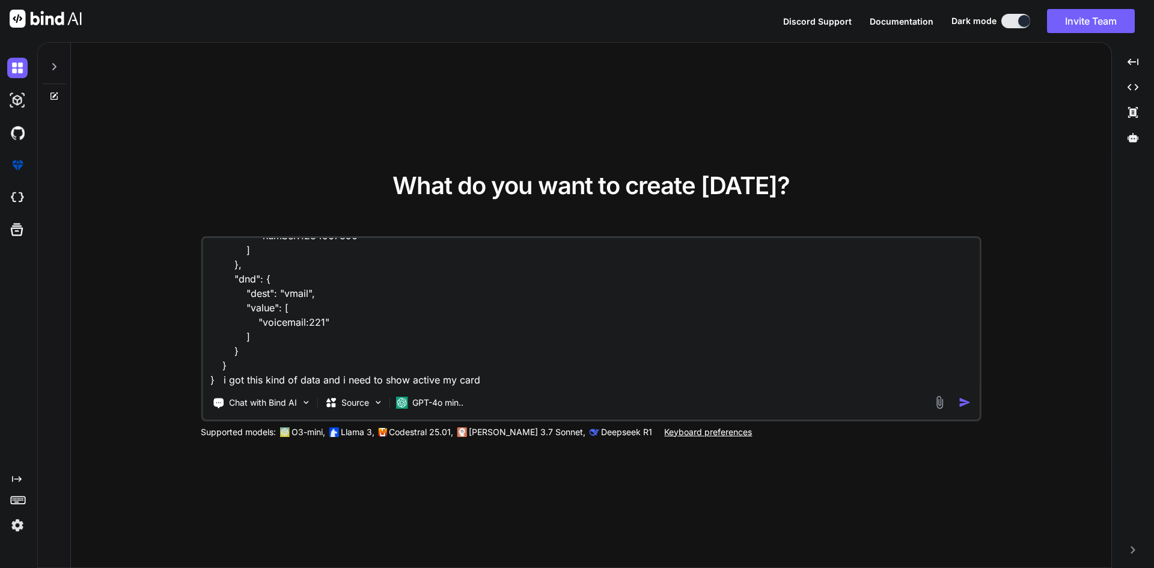
type textarea "x"
type textarea "{ "code": "success", "message": "Get call forward configuration successful", "r…"
type textarea "x"
type textarea "{ "code": "success", "message": "Get call forward configuration successful", "r…"
type textarea "x"
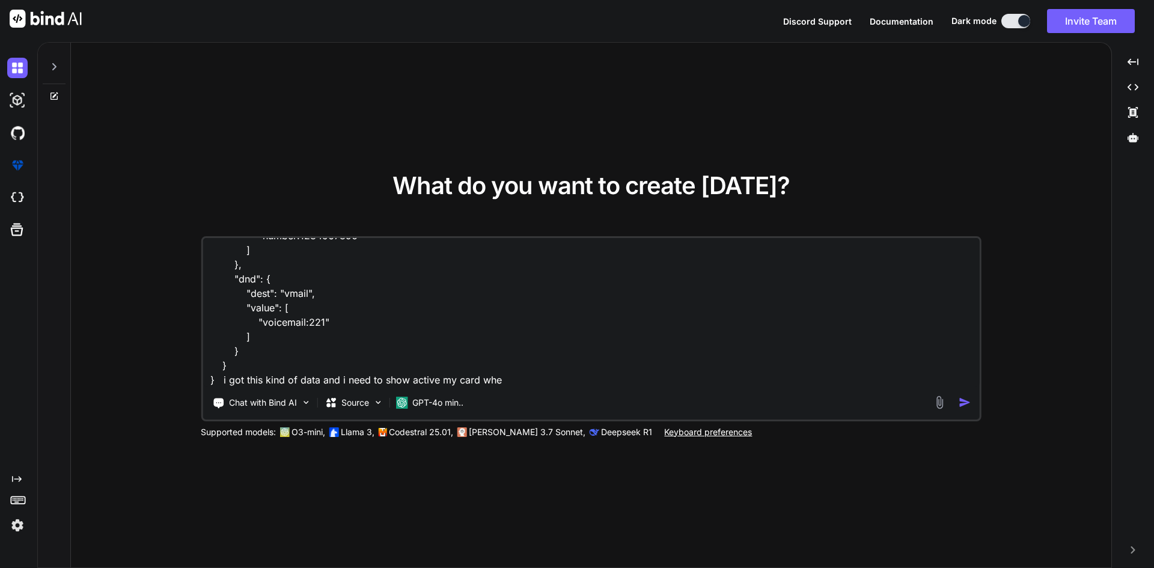
type textarea "{ "code": "success", "message": "Get call forward configuration successful", "r…"
type textarea "x"
type textarea "{ "code": "success", "message": "Get call forward configuration successful", "r…"
type textarea "x"
type textarea "{ "code": "success", "message": "Get call forward configuration successful", "r…"
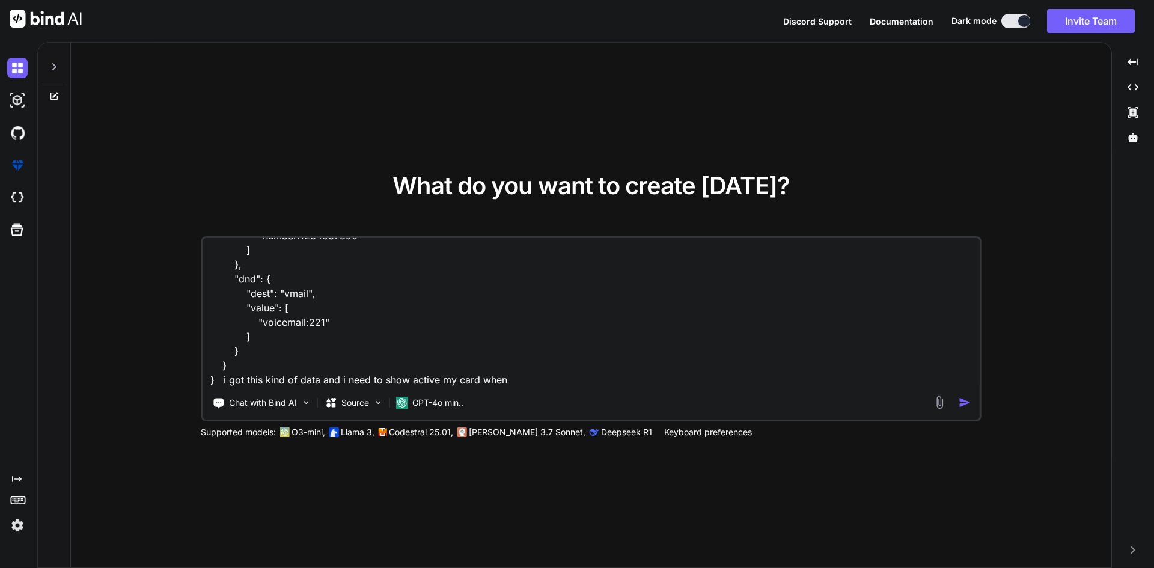
type textarea "x"
type textarea "{ "code": "success", "message": "Get call forward configuration successful", "r…"
type textarea "x"
type textarea "{ "code": "success", "message": "Get call forward configuration successful", "r…"
type textarea "x"
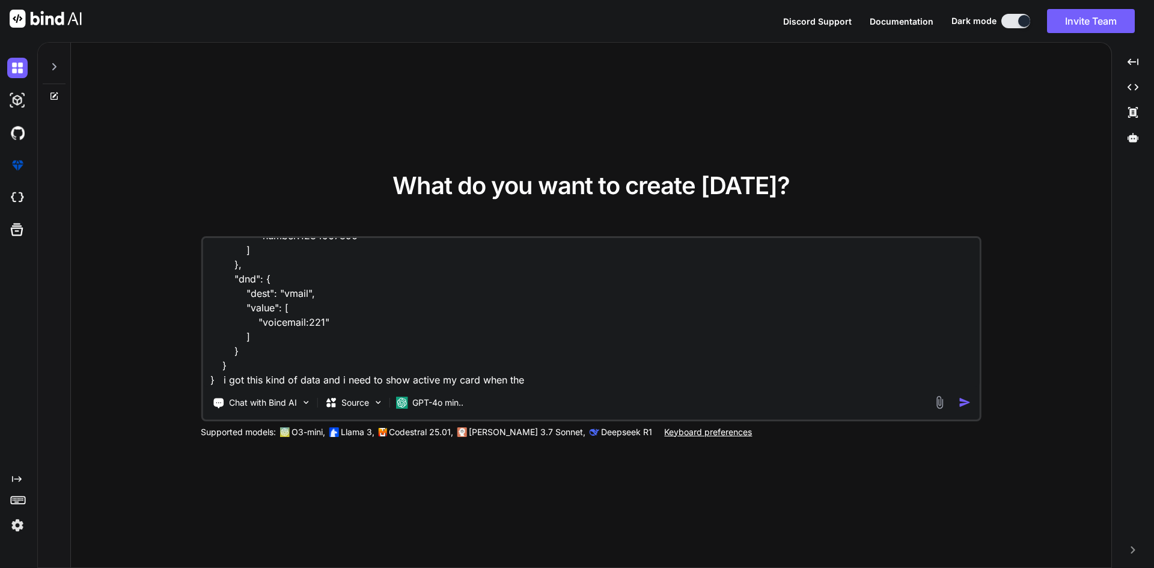
type textarea "{ "code": "success", "message": "Get call forward configuration successful", "r…"
type textarea "x"
type textarea "{ "code": "success", "message": "Get call forward configuration successful", "r…"
type textarea "x"
type textarea "{ "code": "success", "message": "Get call forward configuration successful", "r…"
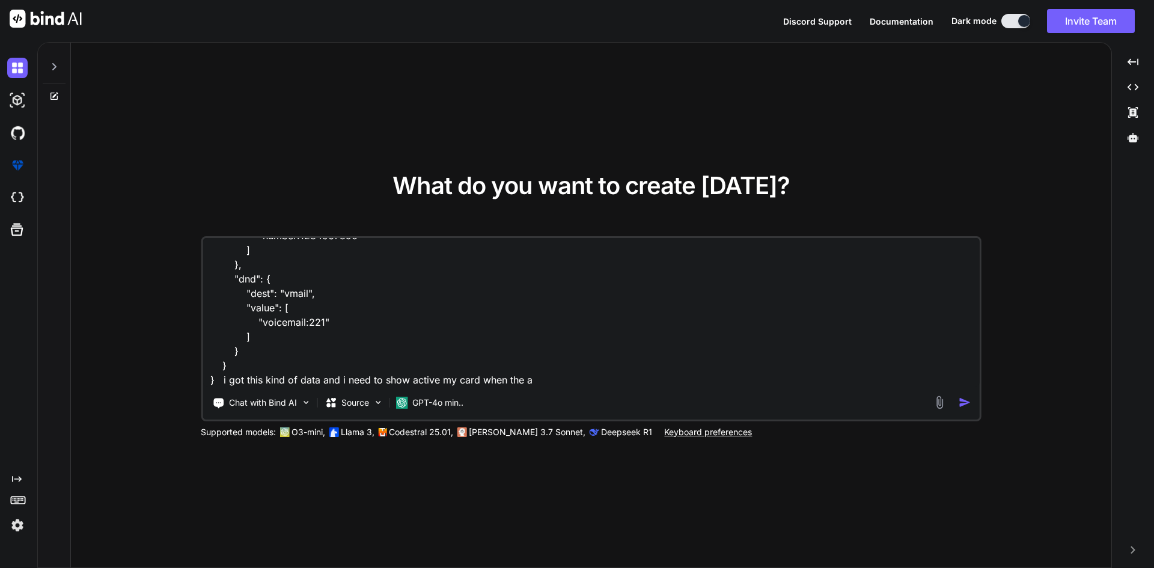
type textarea "x"
type textarea "{ "code": "success", "message": "Get call forward configuration successful", "r…"
type textarea "x"
type textarea "{ "code": "success", "message": "Get call forward configuration successful", "r…"
type textarea "x"
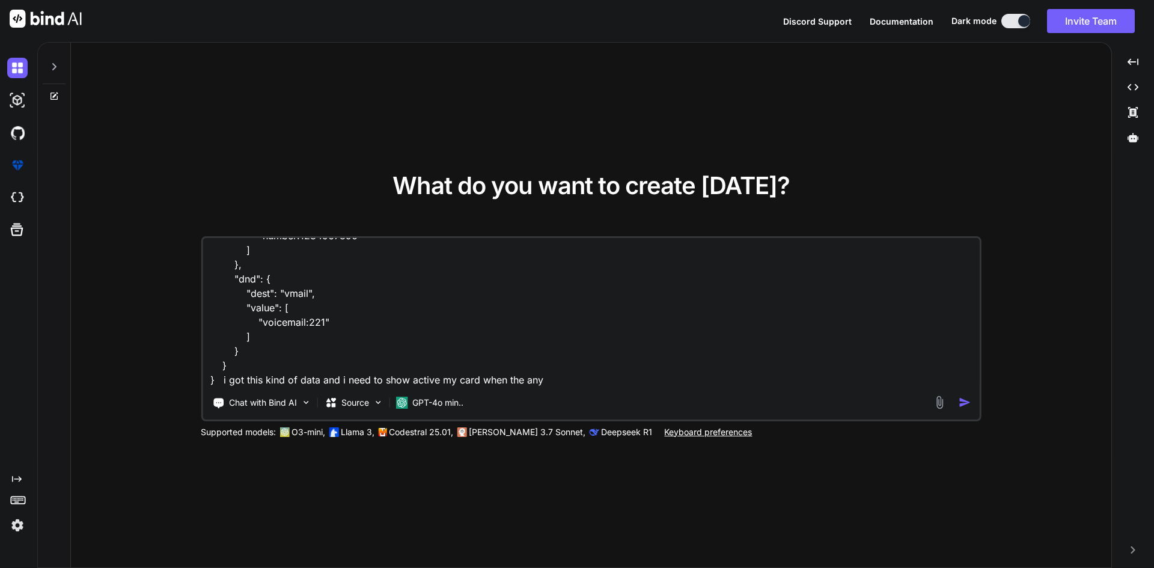
type textarea "{ "code": "success", "message": "Get call forward configuration successful", "r…"
type textarea "x"
type textarea "{ "code": "success", "message": "Get call forward configuration successful", "r…"
type textarea "x"
type textarea "{ "code": "success", "message": "Get call forward configuration successful", "r…"
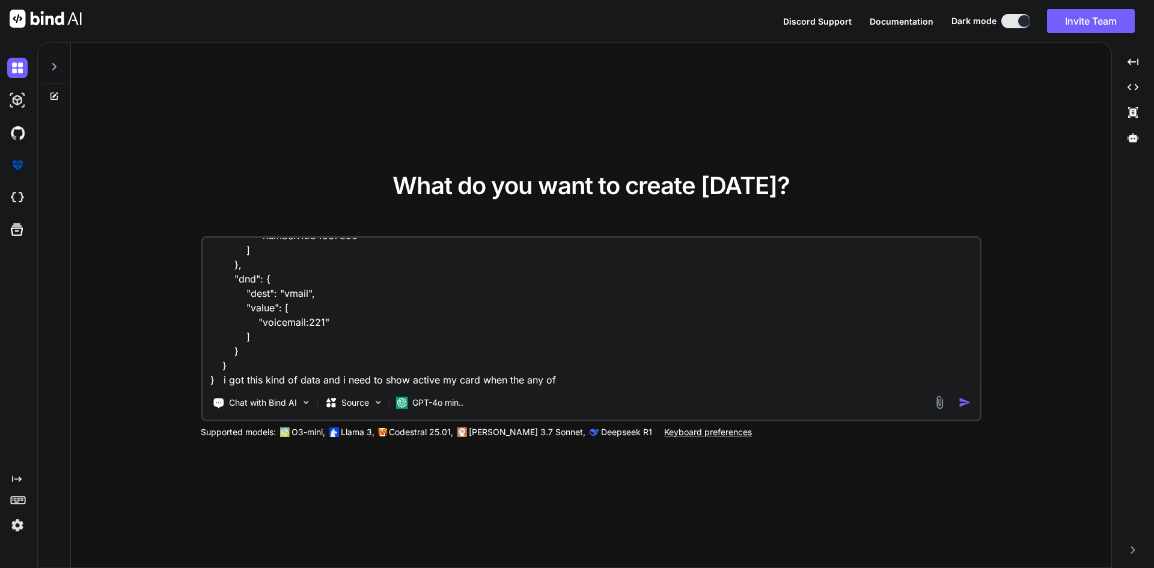
type textarea "x"
type textarea "{ "code": "success", "message": "Get call forward configuration successful", "r…"
type textarea "x"
type textarea "{ "code": "success", "message": "Get call forward configuration successful", "r…"
type textarea "x"
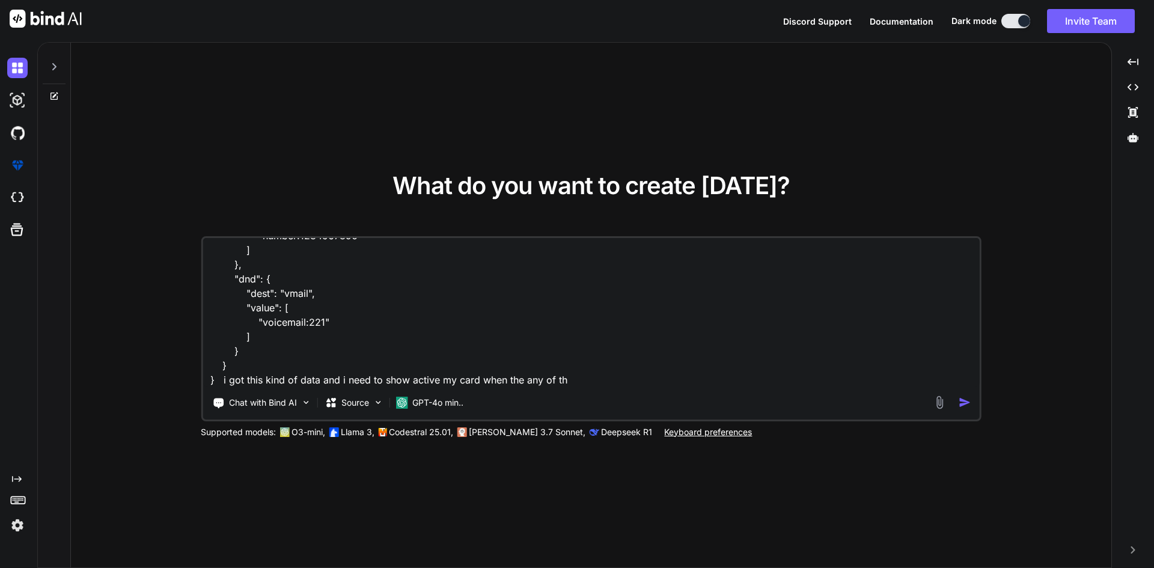
type textarea "{ "code": "success", "message": "Get call forward configuration successful", "r…"
type textarea "x"
type textarea "{ "code": "success", "message": "Get call forward configuration successful", "r…"
type textarea "x"
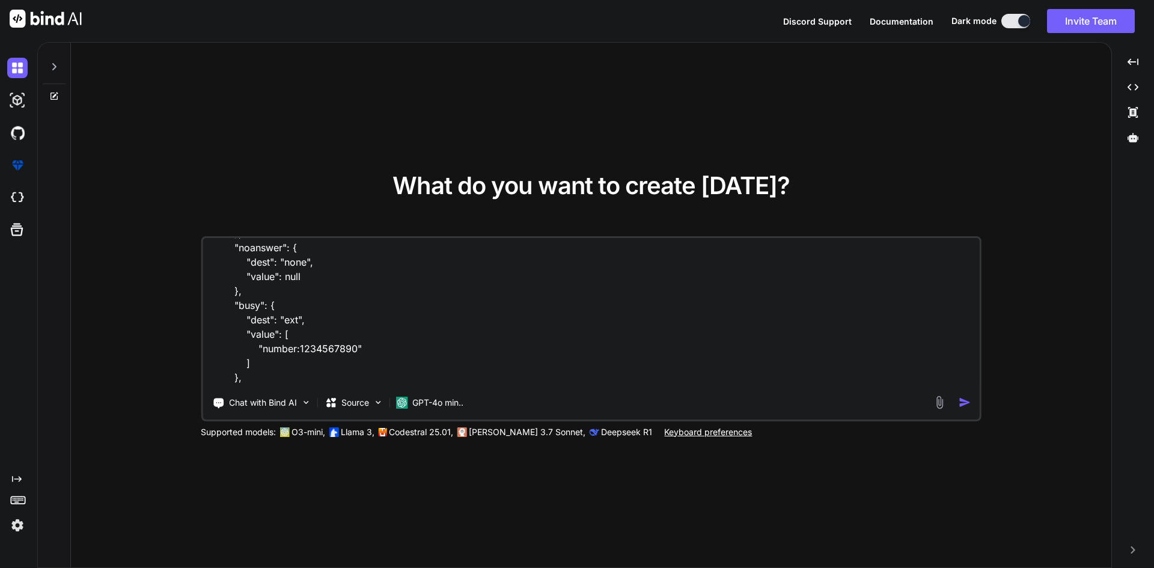
scroll to position [240, 0]
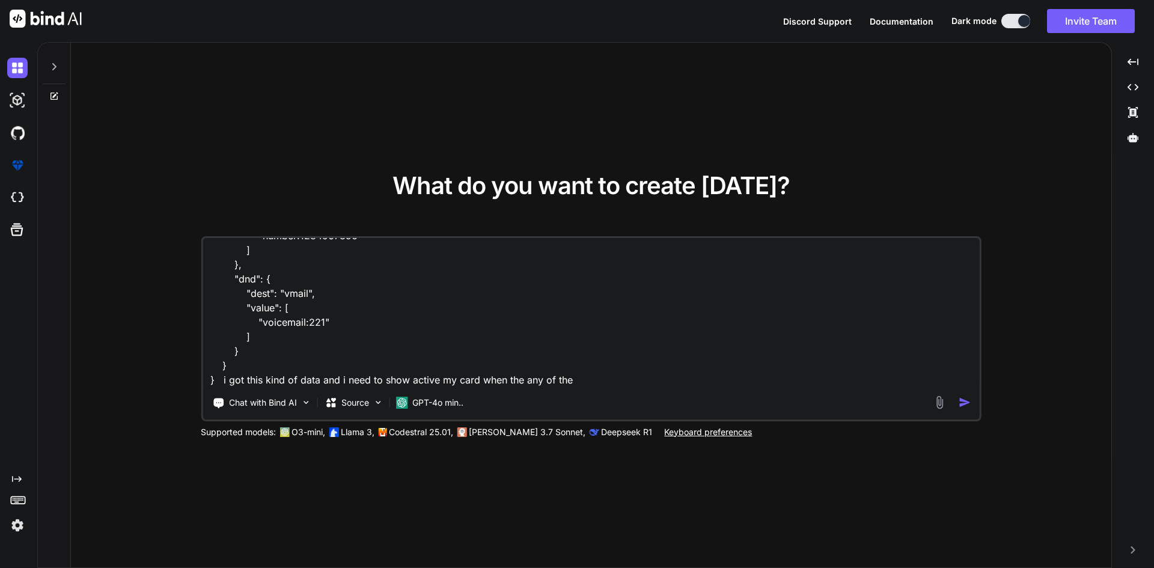
click at [608, 377] on textarea "{ "code": "success", "message": "Get call forward configuration successful", "r…" at bounding box center [591, 312] width 777 height 149
type textarea "{ "code": "success", "message": "Get call forward configuration successful", "r…"
type textarea "x"
type textarea "{ "code": "success", "message": "Get call forward configuration successful", "r…"
type textarea "x"
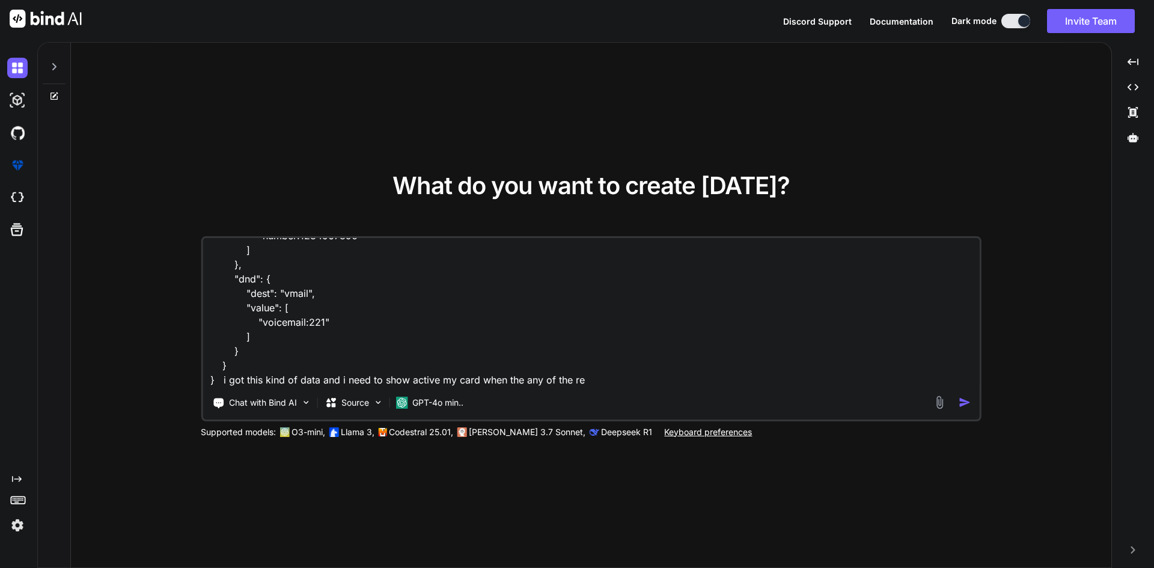
type textarea "{ "code": "success", "message": "Get call forward configuration successful", "r…"
type textarea "x"
type textarea "{ "code": "success", "message": "Get call forward configuration successful", "r…"
type textarea "x"
type textarea "{ "code": "success", "message": "Get call forward configuration successful", "r…"
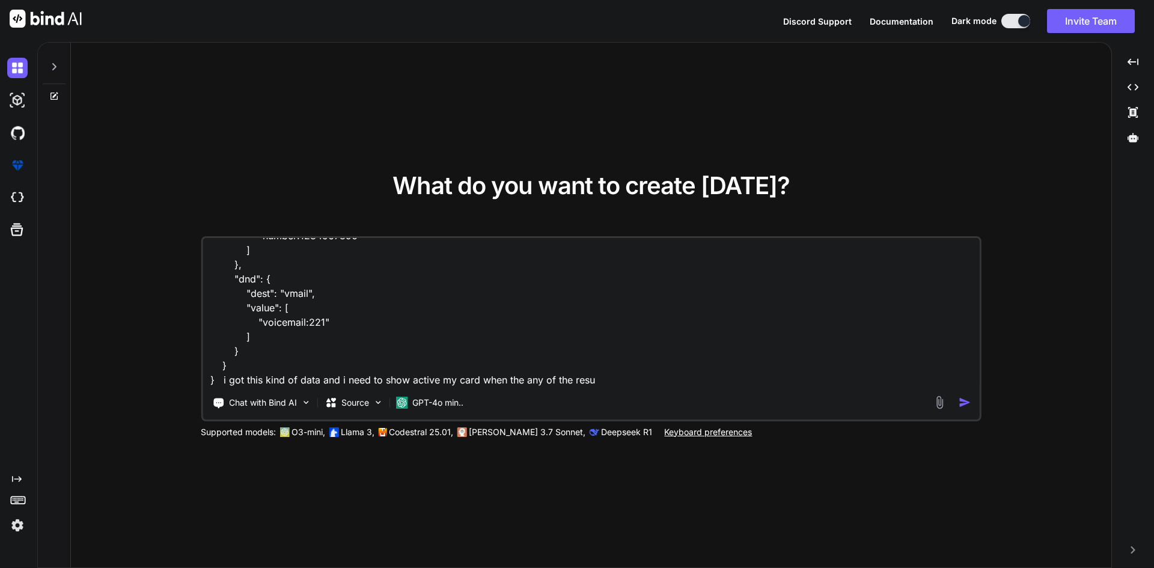
type textarea "x"
type textarea "{ "code": "success", "message": "Get call forward configuration successful", "r…"
type textarea "x"
paste textarea "<template> <div class="dashcard-inner dCard4" :class="{ 'active-background': is…"
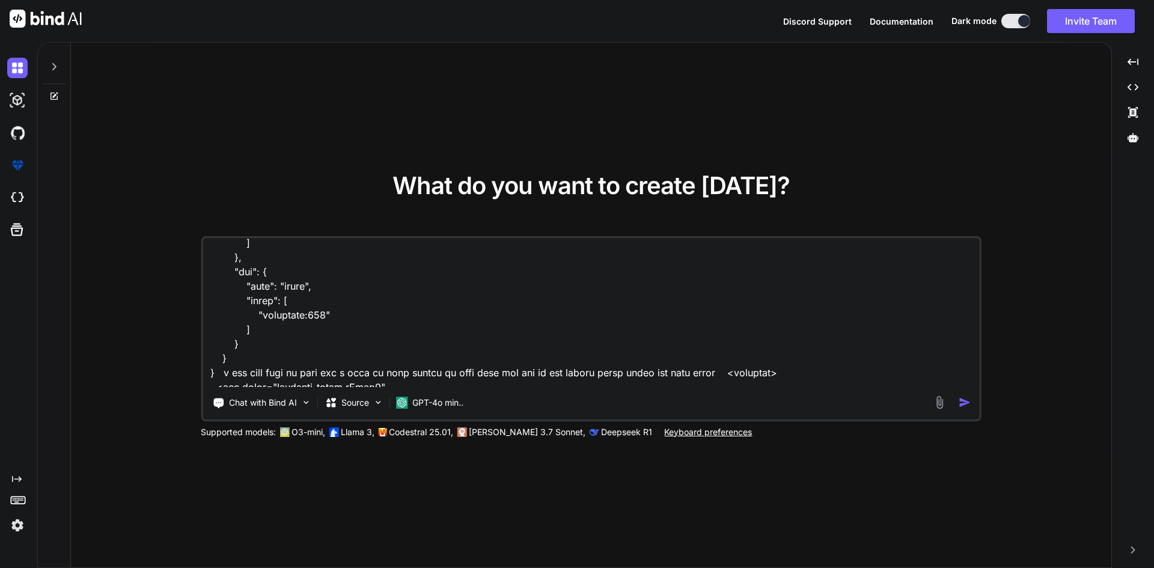
scroll to position [896, 0]
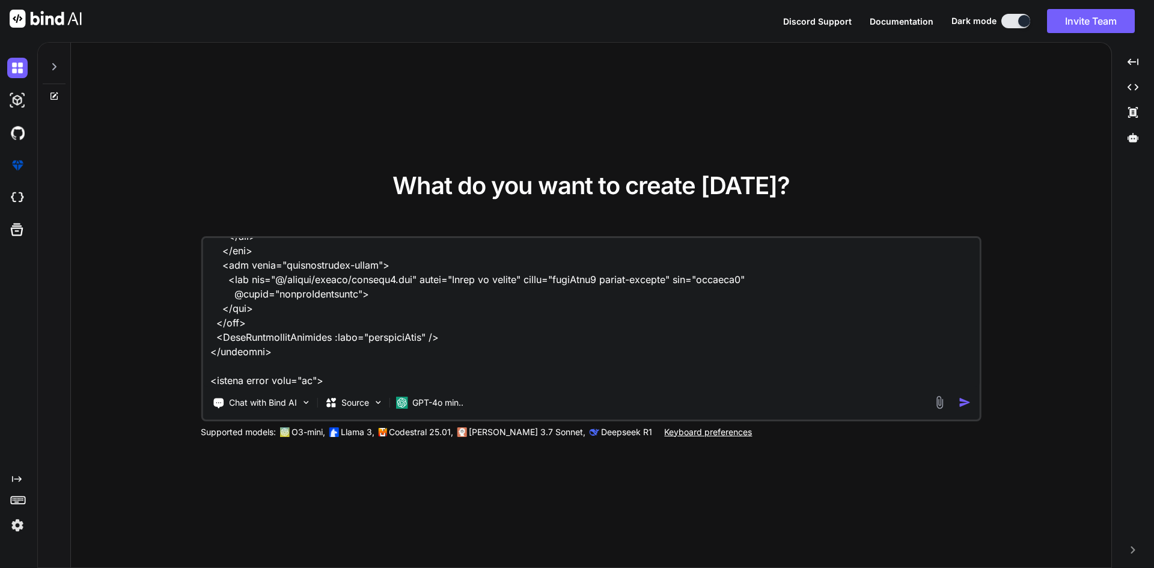
click at [959, 406] on img "button" at bounding box center [965, 402] width 13 height 13
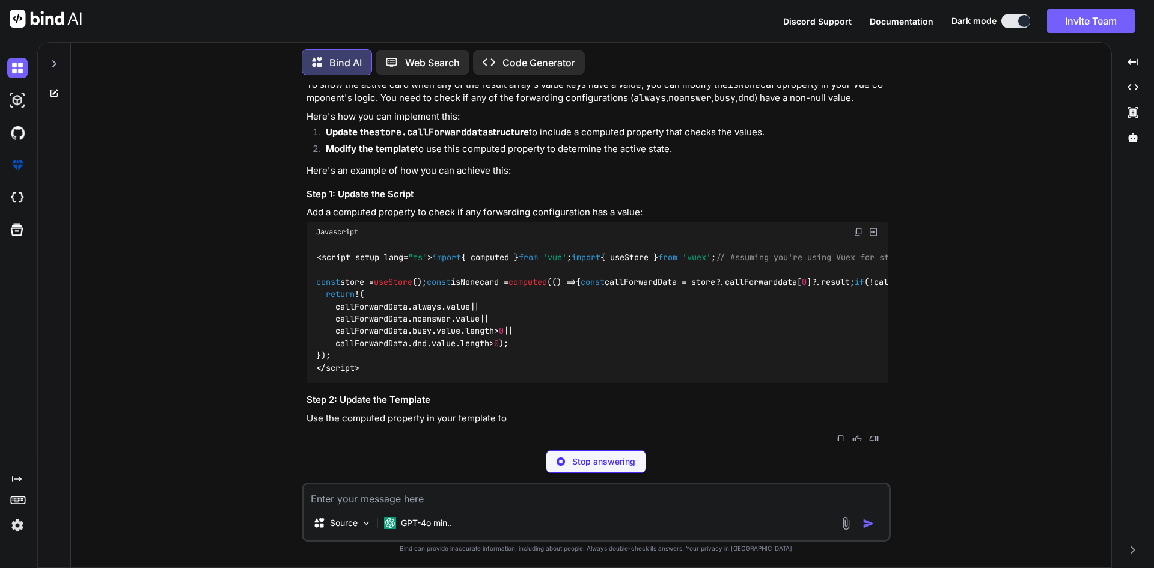
scroll to position [451, 0]
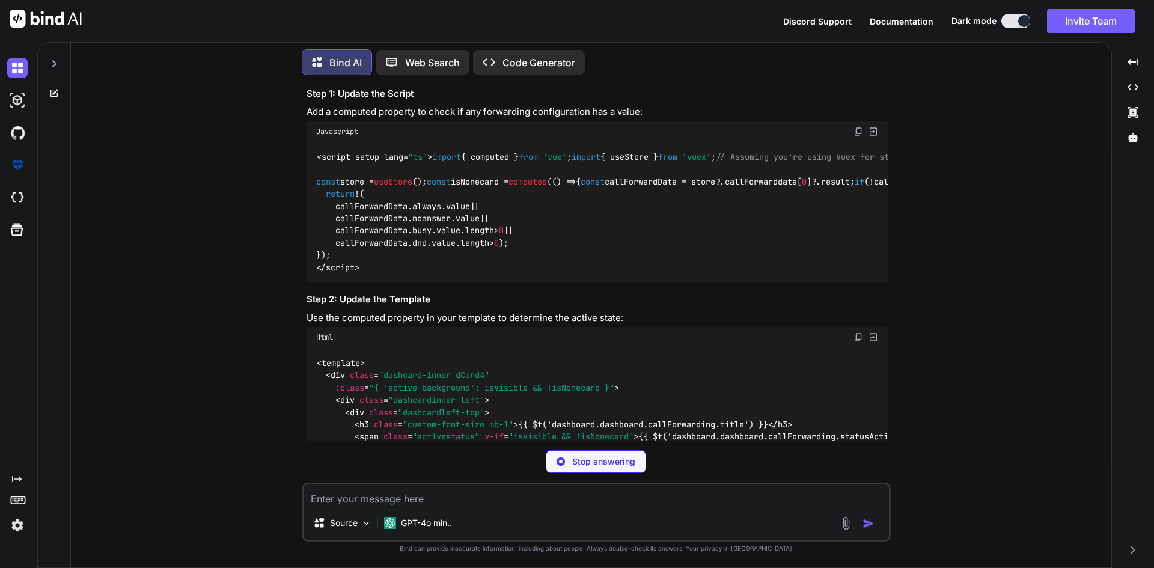
click at [376, 228] on code "<script setup lang= "ts" > import { computed } from 'vue' ; import { useStore }…" at bounding box center [782, 212] width 933 height 123
click at [364, 215] on code "<script setup lang= "ts" > import { computed } from 'vue' ; import { useStore }…" at bounding box center [782, 212] width 933 height 123
click at [373, 238] on code "<script setup lang= "ts" > import { computed } from 'vue' ; import { useStore }…" at bounding box center [782, 212] width 933 height 123
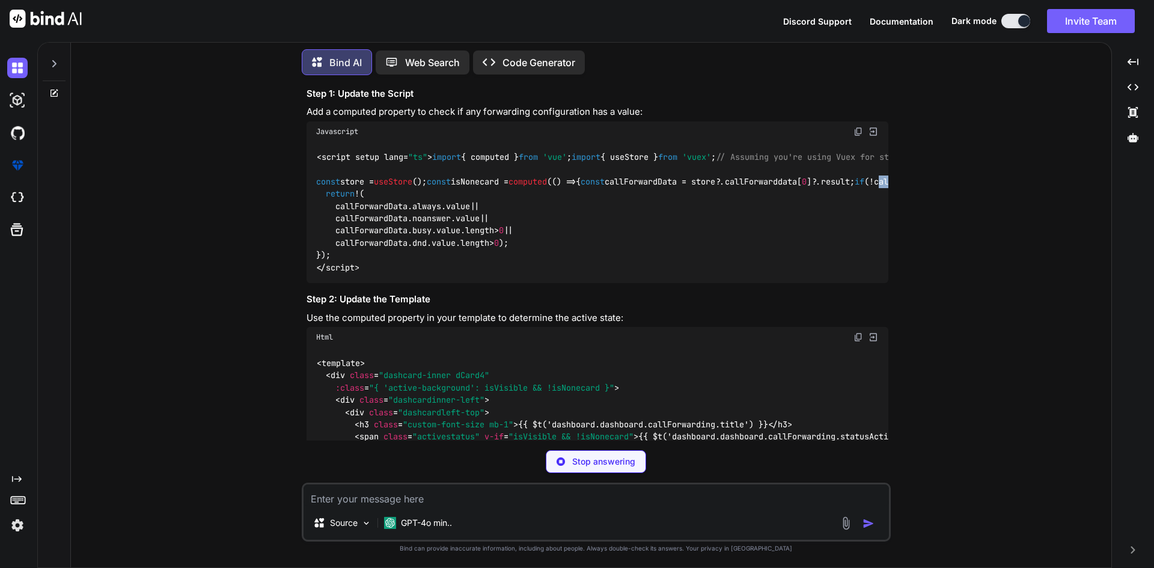
click at [373, 238] on code "<script setup lang= "ts" > import { computed } from 'vue' ; import { useStore }…" at bounding box center [782, 212] width 933 height 123
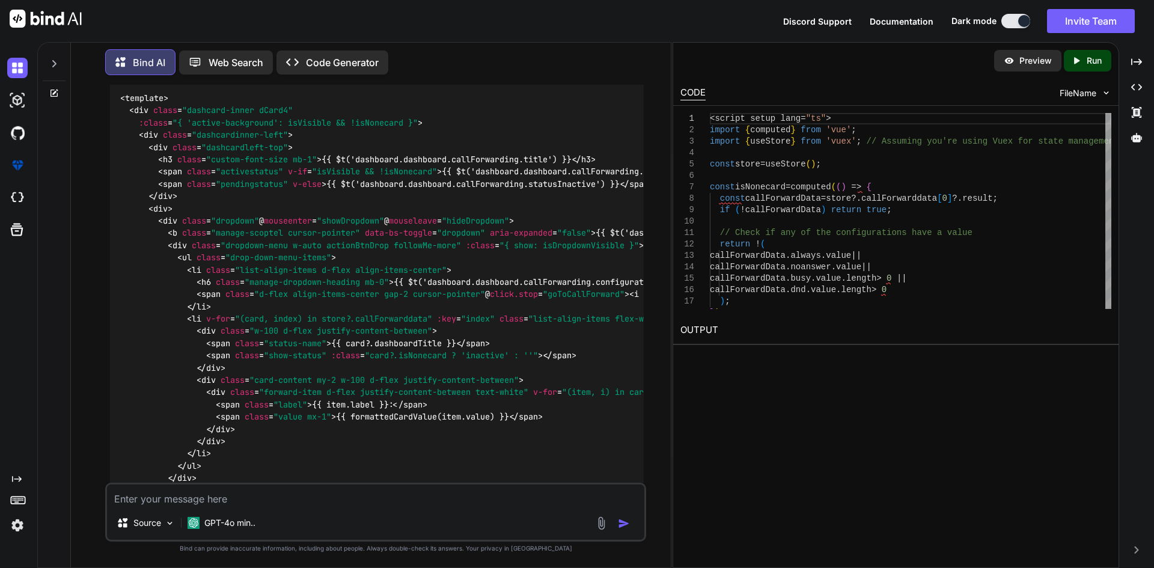
scroll to position [502, 0]
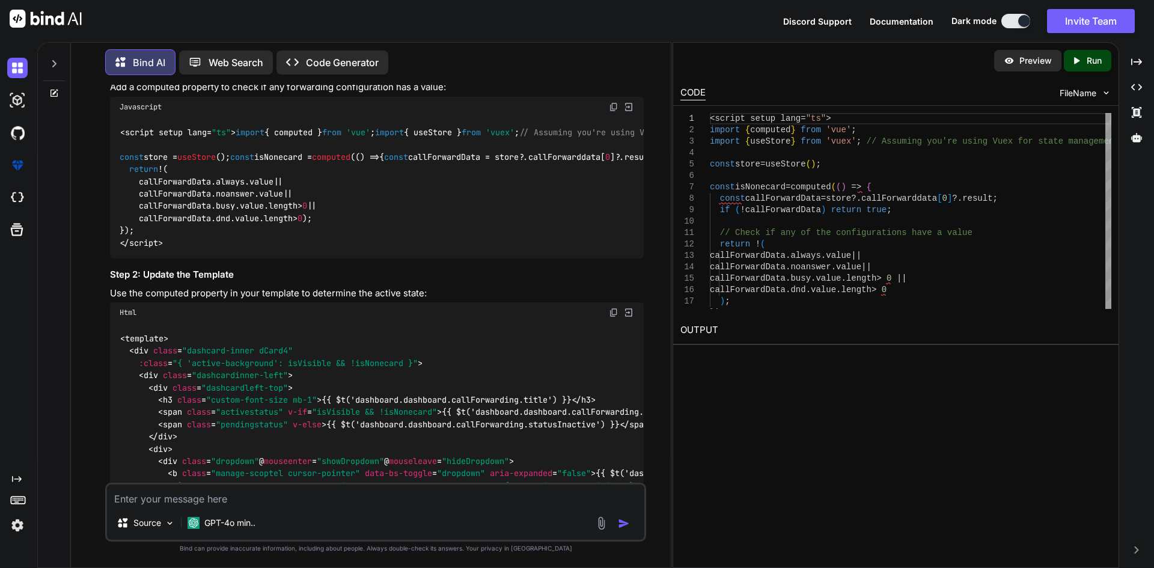
click at [171, 218] on code "<script setup lang= "ts" > import { computed } from 'vue' ; import { useStore }…" at bounding box center [586, 187] width 933 height 123
copy code "callForwardData"
